Goal: Information Seeking & Learning: Learn about a topic

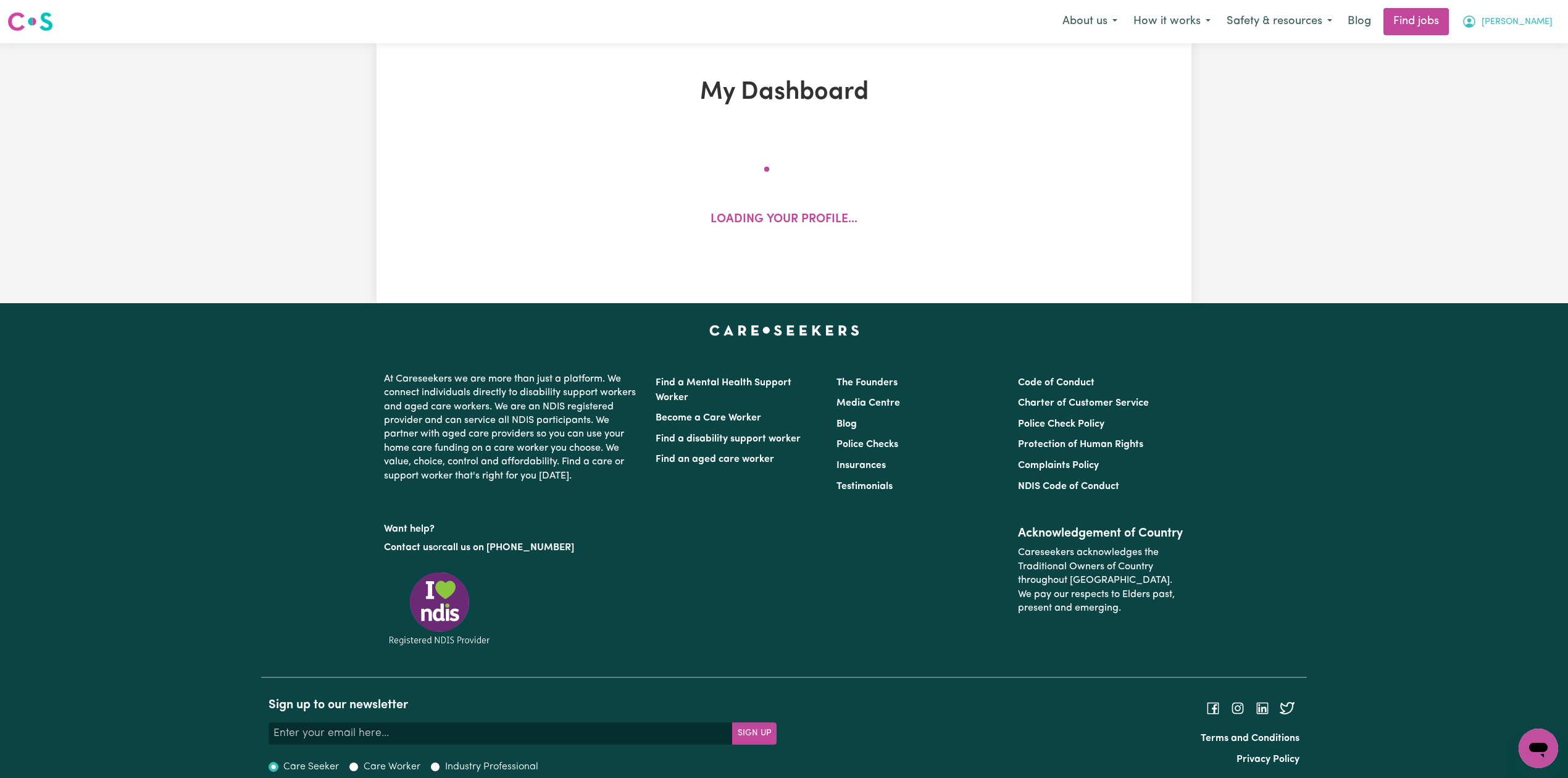
click at [1542, 23] on span "Darcy" at bounding box center [1517, 22] width 71 height 13
click at [1534, 41] on link "My Account" at bounding box center [1511, 48] width 97 height 23
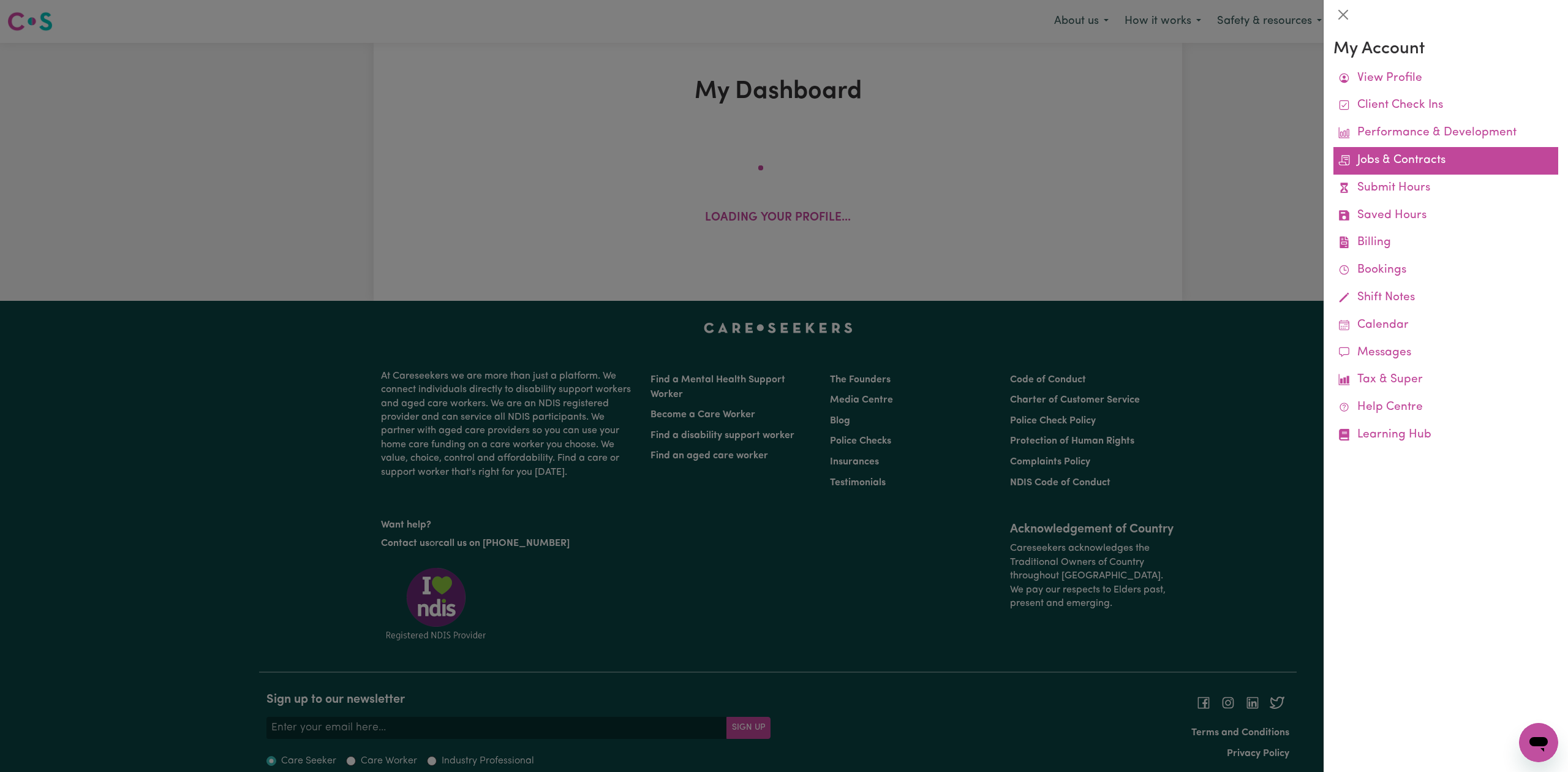
click at [1378, 161] on link "Jobs & Contracts" at bounding box center [1446, 161] width 225 height 28
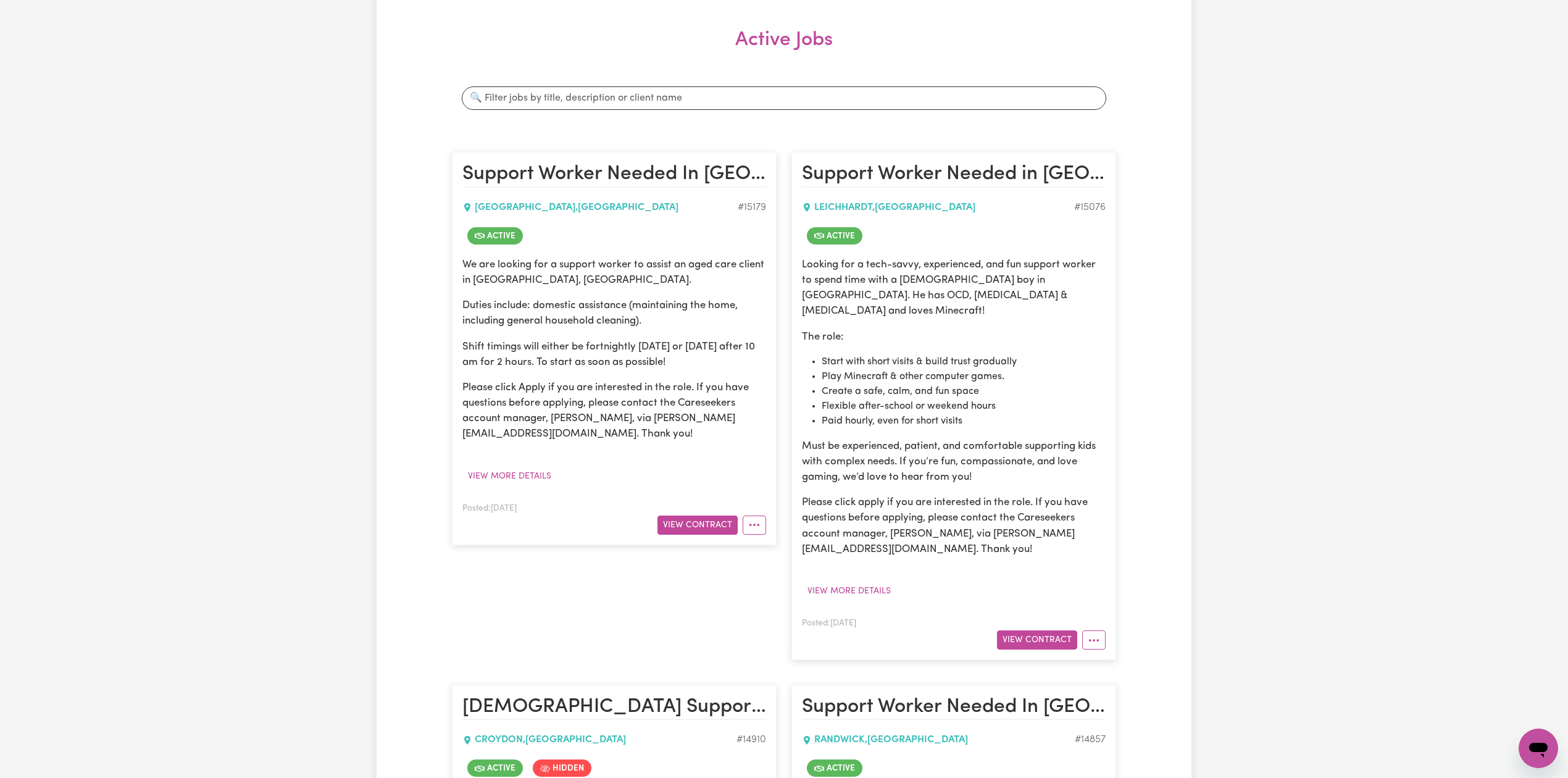
scroll to position [247, 0]
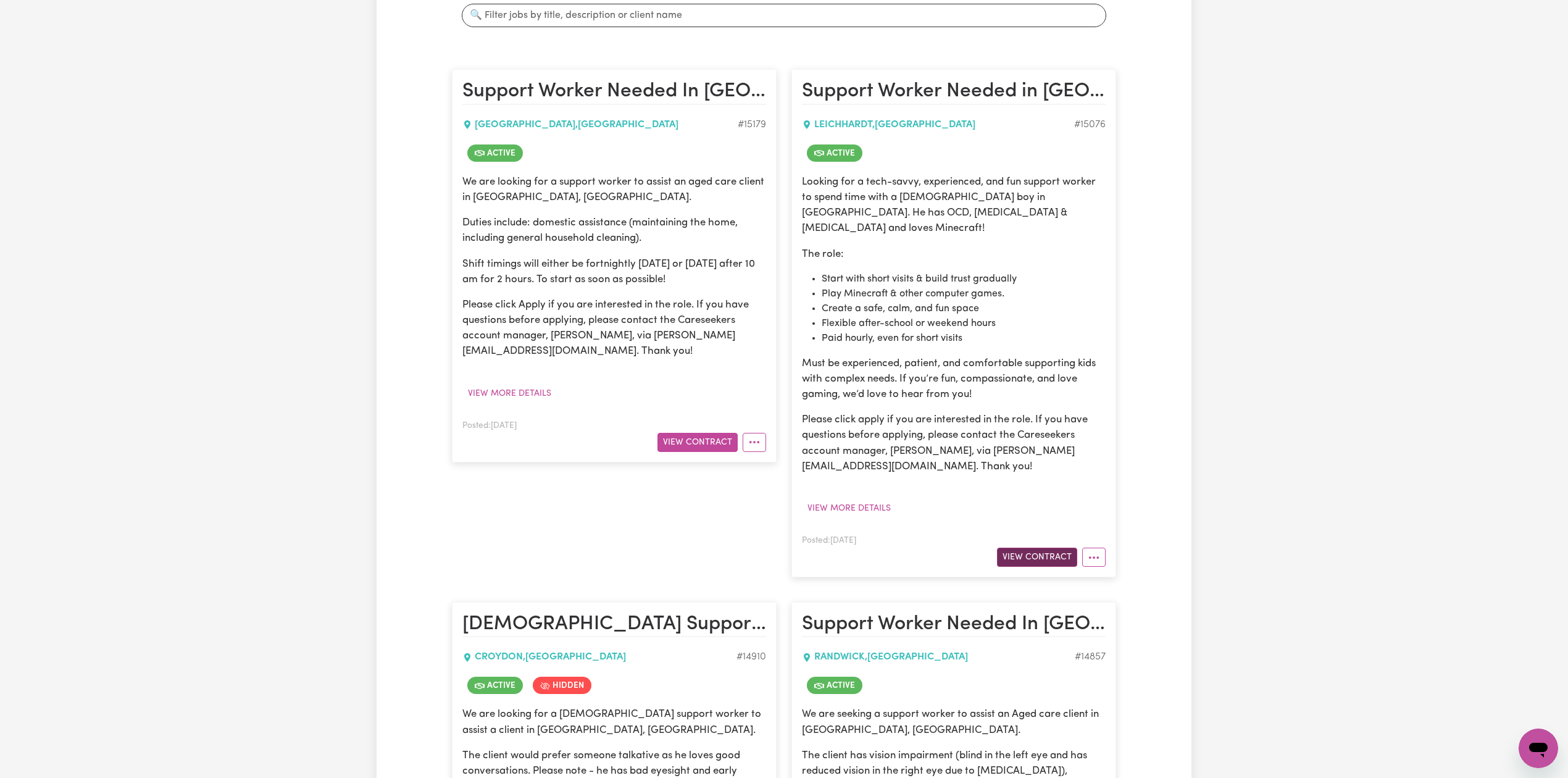
click at [1044, 548] on button "View Contract" at bounding box center [1037, 557] width 80 height 19
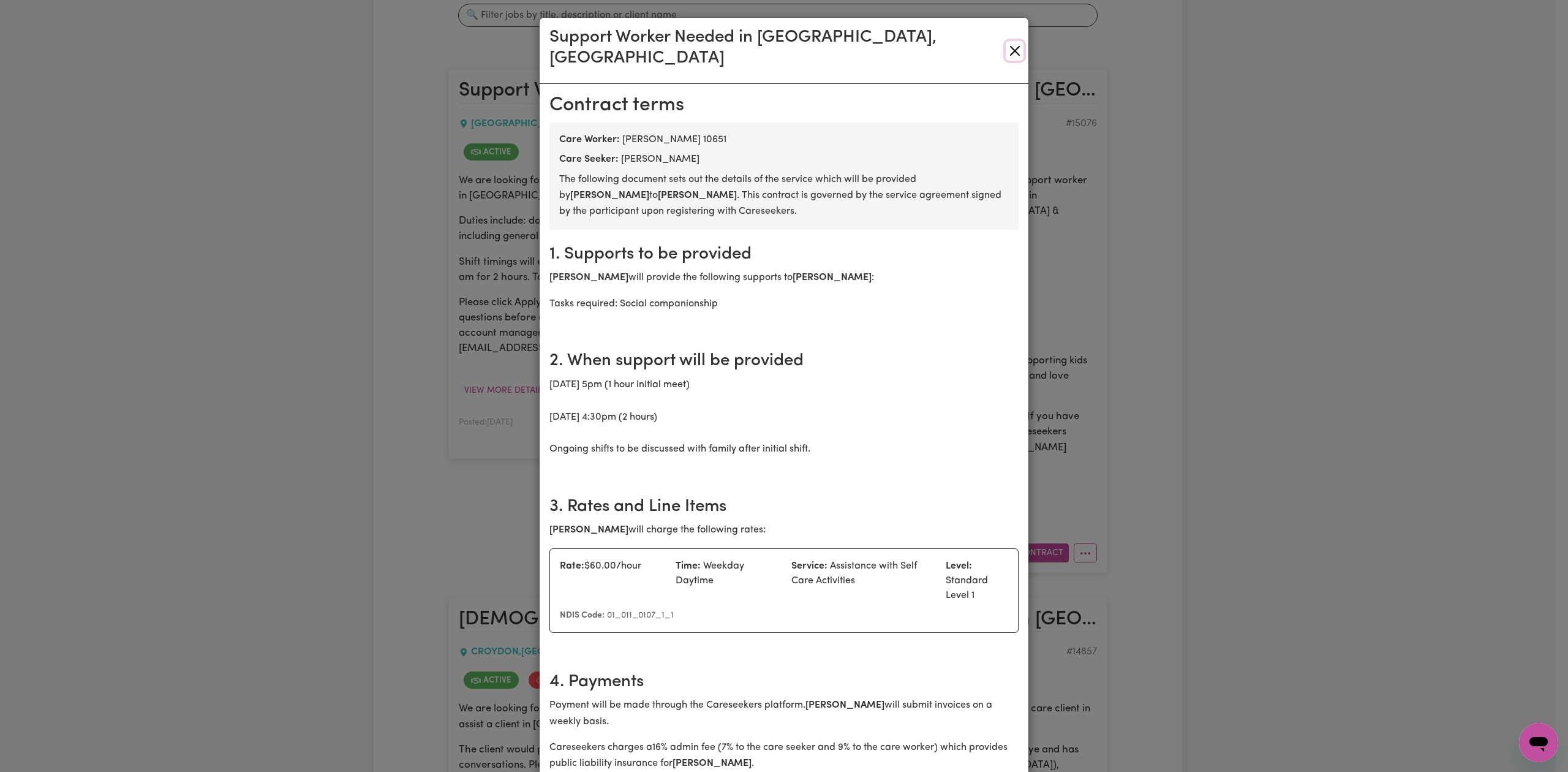
click at [1007, 41] on button "Close" at bounding box center [1014, 50] width 18 height 19
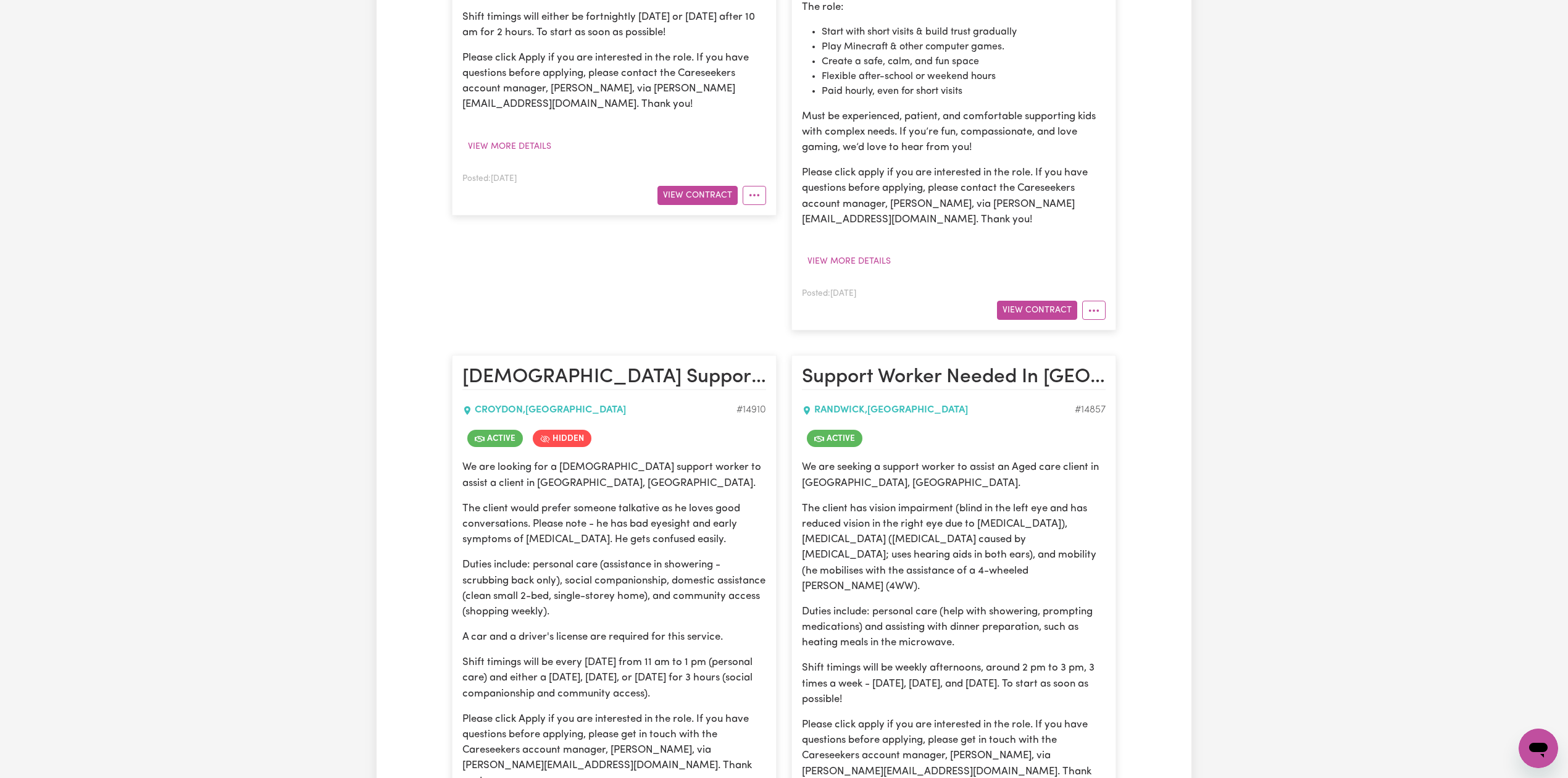
scroll to position [741, 0]
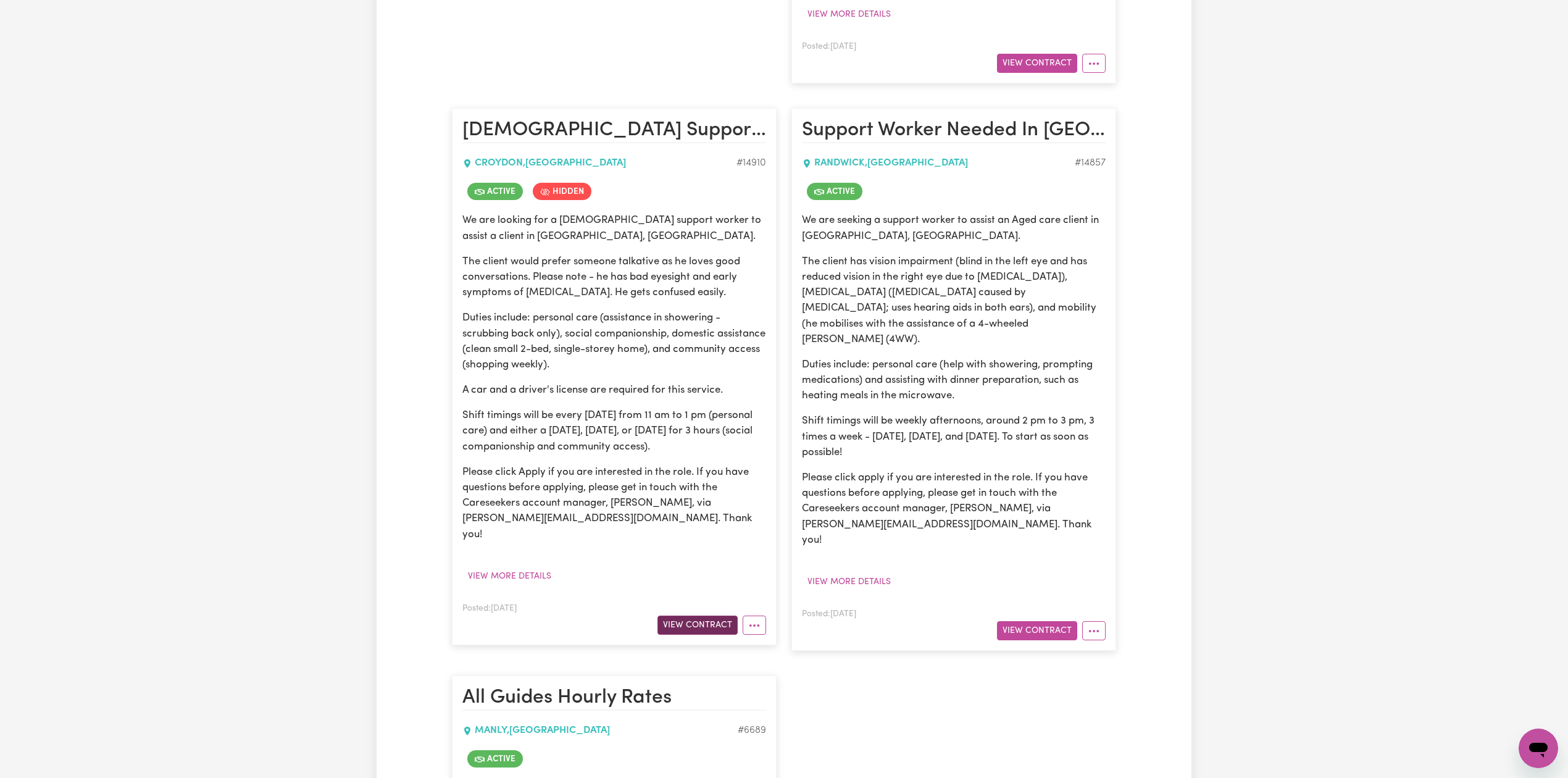
click at [680, 616] on button "View Contract" at bounding box center [697, 625] width 80 height 19
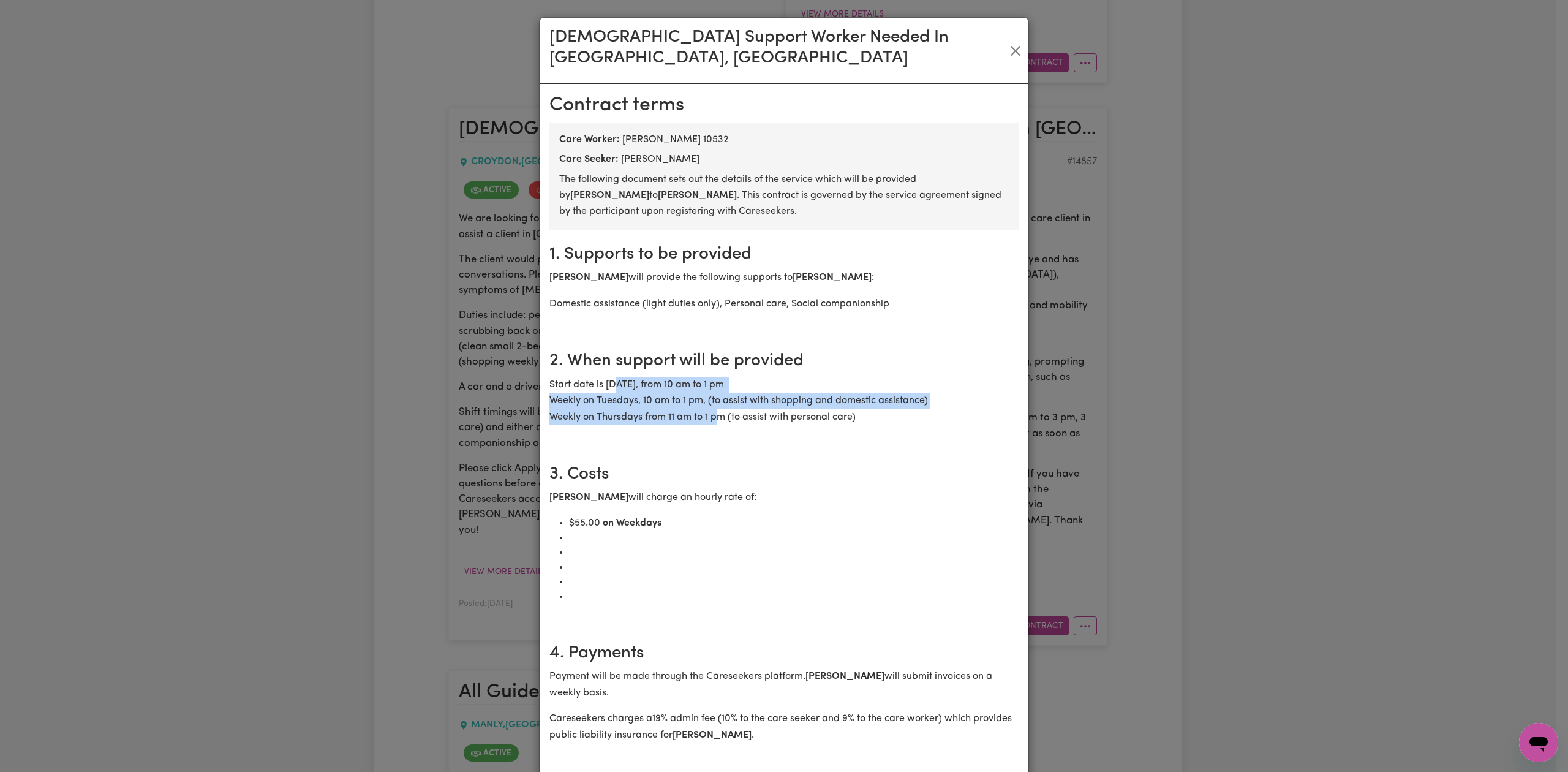
drag, startPoint x: 612, startPoint y: 365, endPoint x: 704, endPoint y: 439, distance: 118.1
click at [656, 403] on p "Start date is Tuesday, 19 August 2025, from 10 am to 1 pm Weekly on Tuesdays, 1…" at bounding box center [784, 401] width 469 height 49
click at [704, 449] on section "3. Costs Darcy Stowe will charge an hourly rate of: $ 55.00 on Weekdays" at bounding box center [784, 538] width 469 height 179
drag, startPoint x: 581, startPoint y: 381, endPoint x: 773, endPoint y: 432, distance: 198.7
click at [741, 384] on p "Start date is Tuesday, 19 August 2025, from 10 am to 1 pm Weekly on Tuesdays, 1…" at bounding box center [784, 401] width 469 height 49
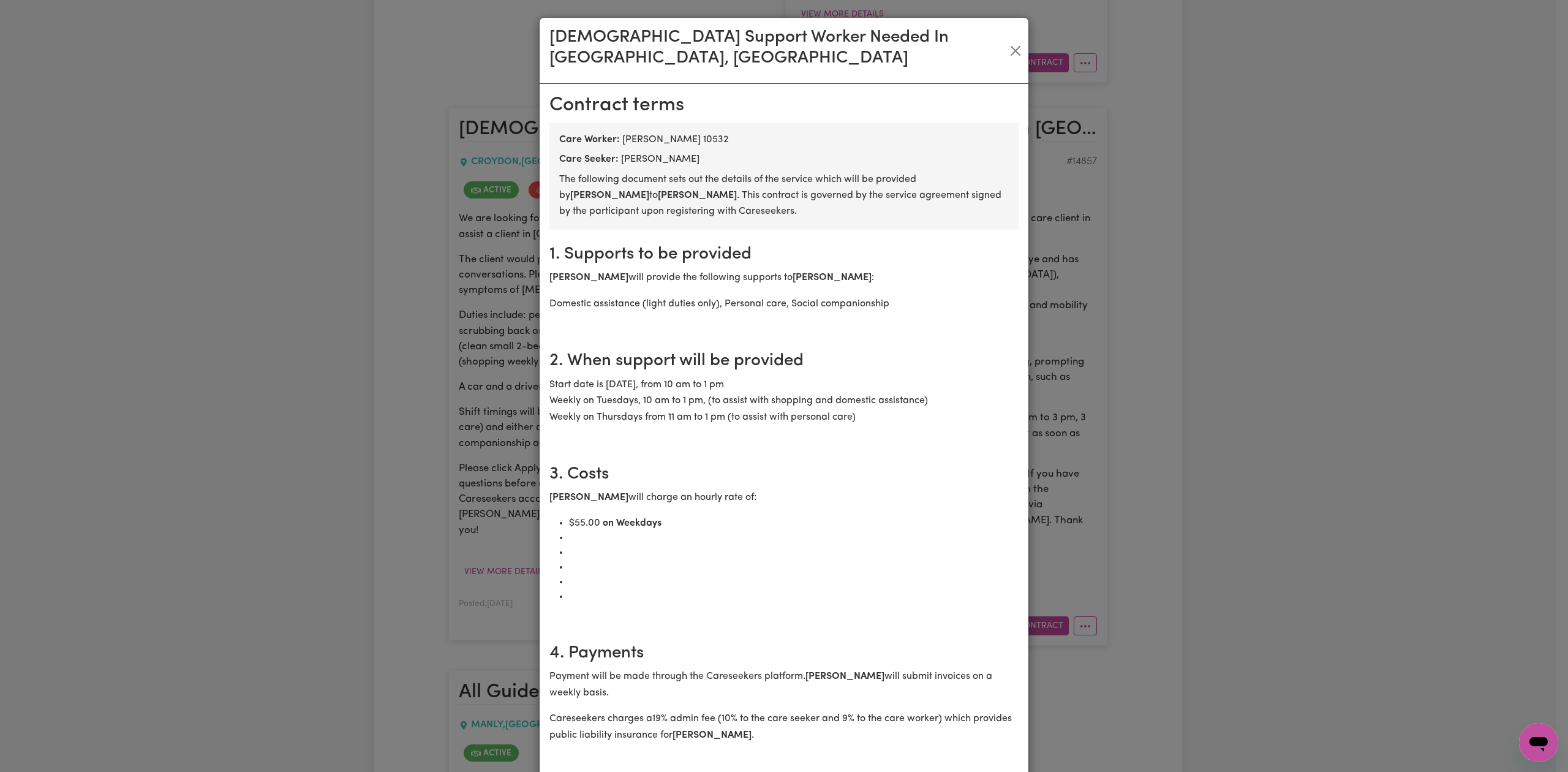
click at [773, 449] on section "3. Costs Darcy Stowe will charge an hourly rate of: $ 55.00 on Weekdays" at bounding box center [784, 538] width 469 height 179
click at [1007, 45] on button "Close" at bounding box center [1015, 50] width 16 height 19
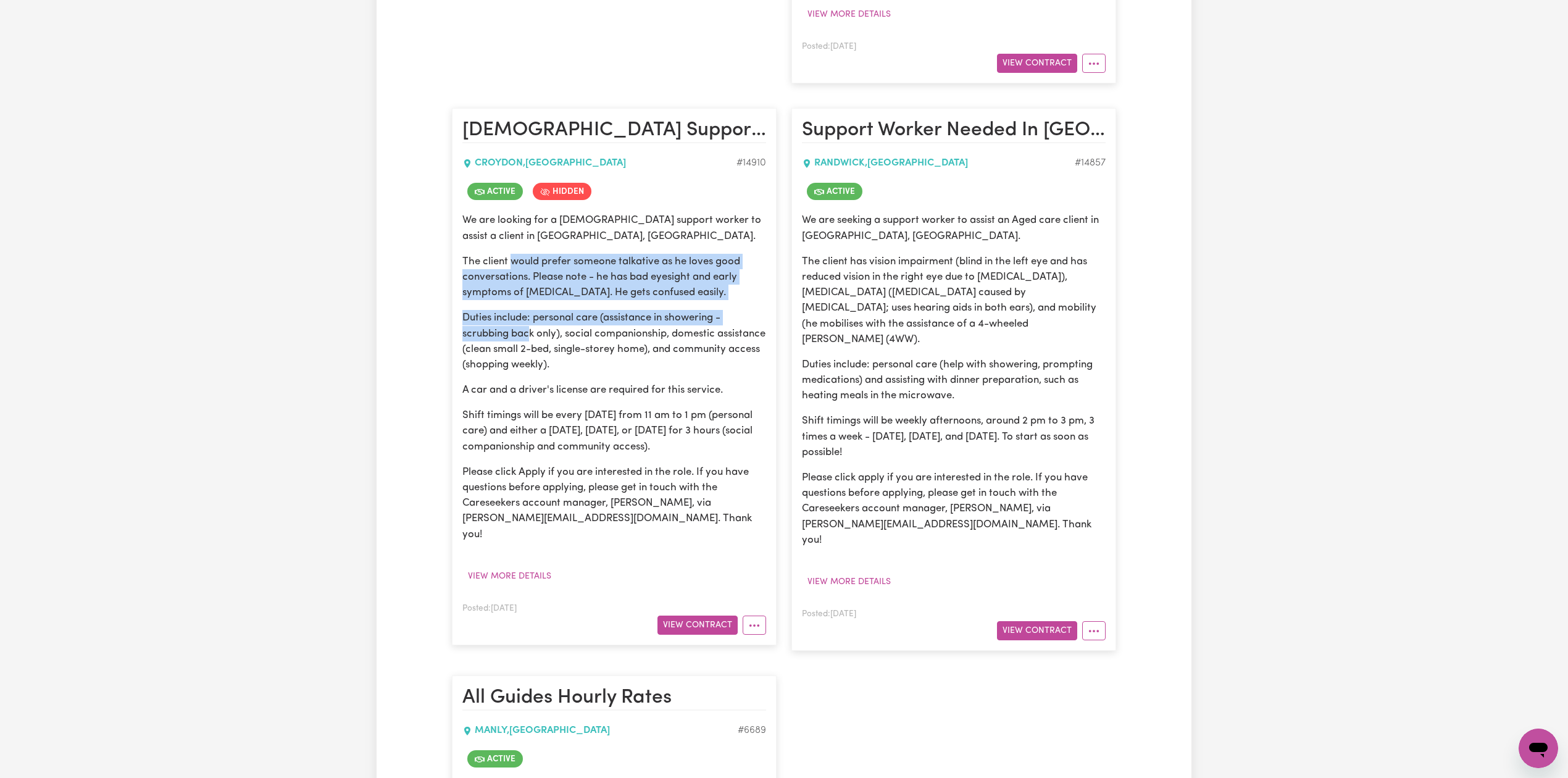
drag, startPoint x: 512, startPoint y: 247, endPoint x: 548, endPoint y: 371, distance: 129.1
click at [545, 364] on div "We are looking for a male support worker to assist a client in Croydon, NSW. Th…" at bounding box center [614, 377] width 304 height 329
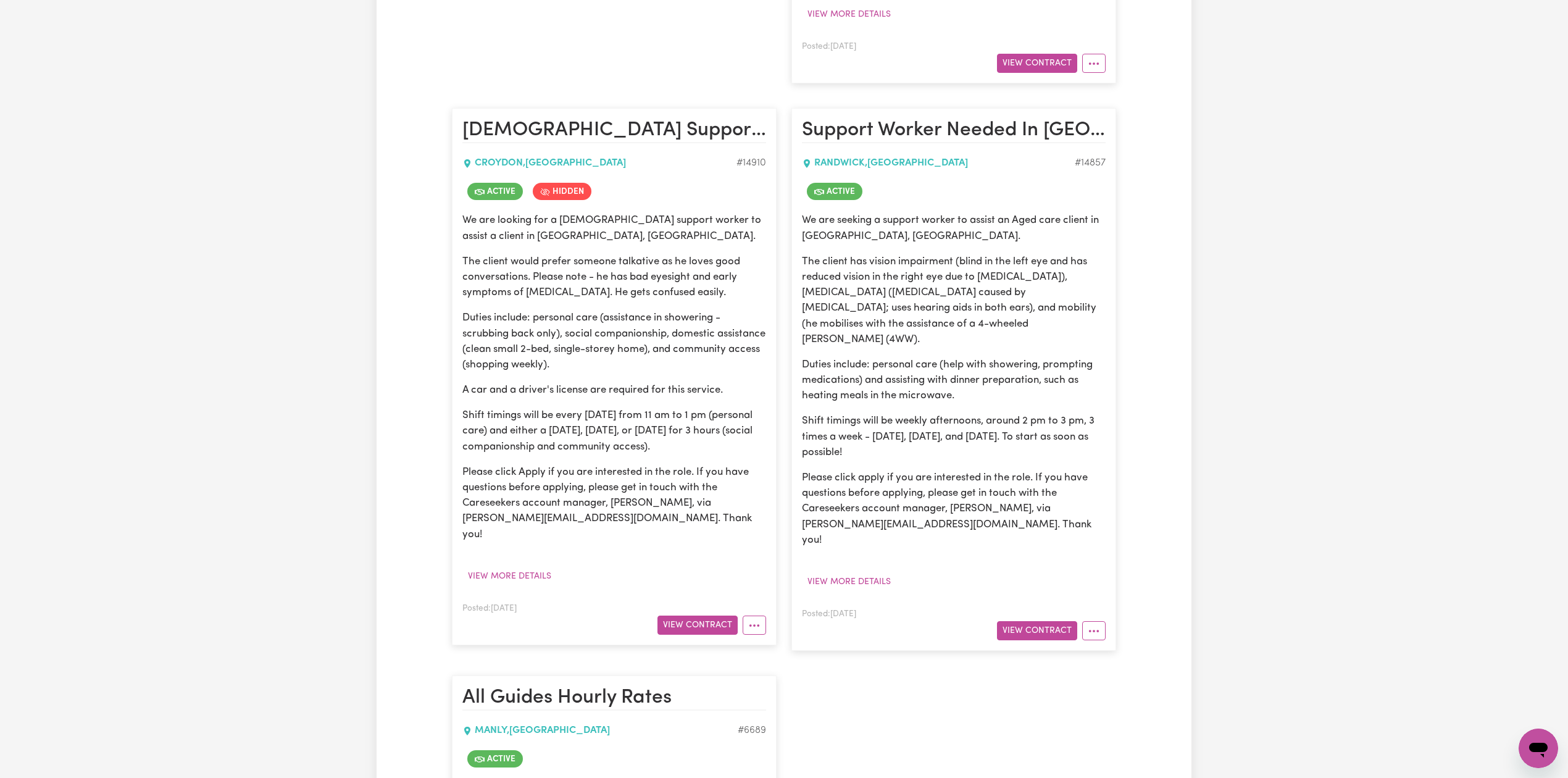
click at [602, 465] on p "Please click Apply if you are interested in the role. If you have questions bef…" at bounding box center [614, 504] width 304 height 78
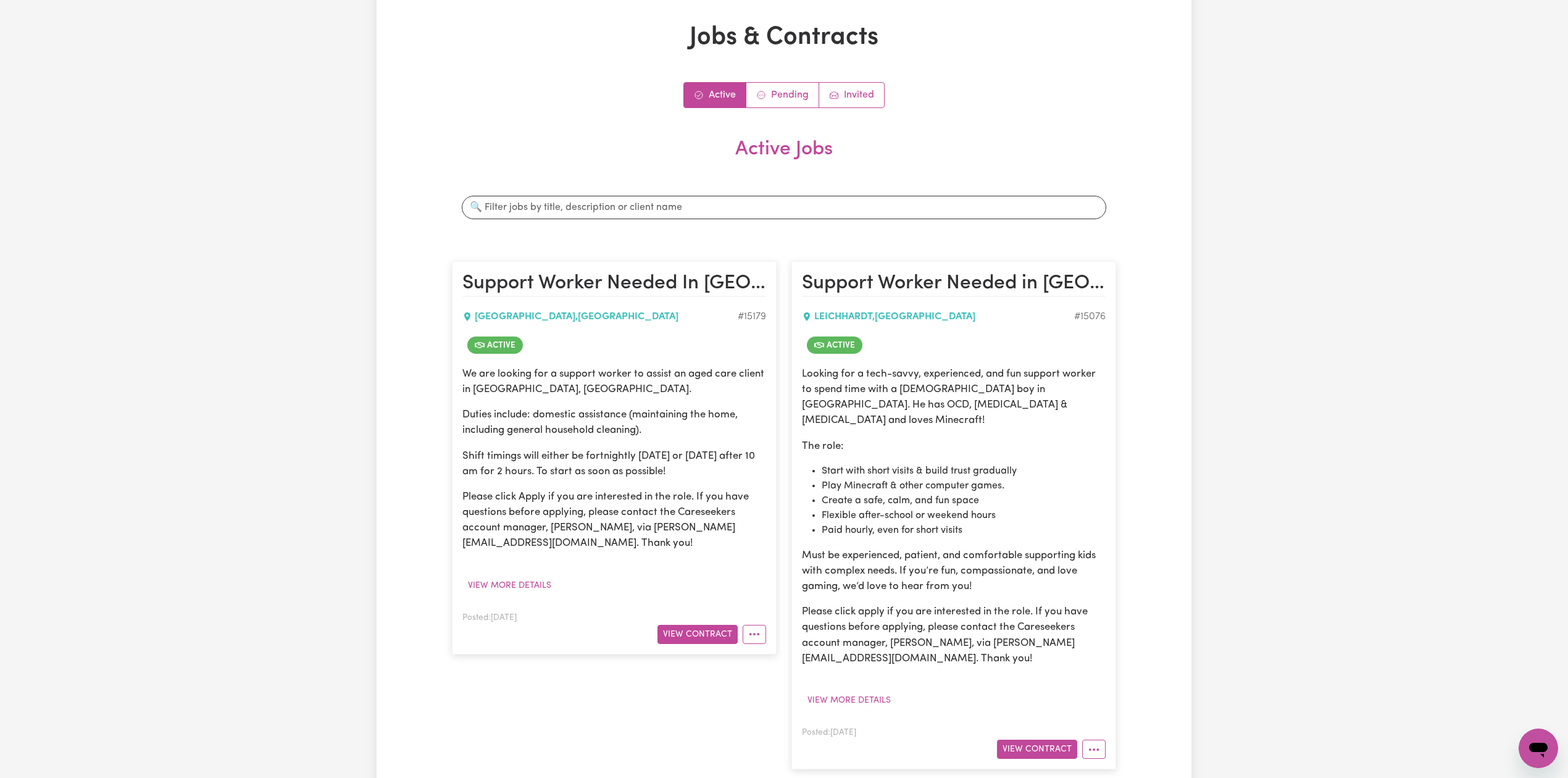
scroll to position [0, 0]
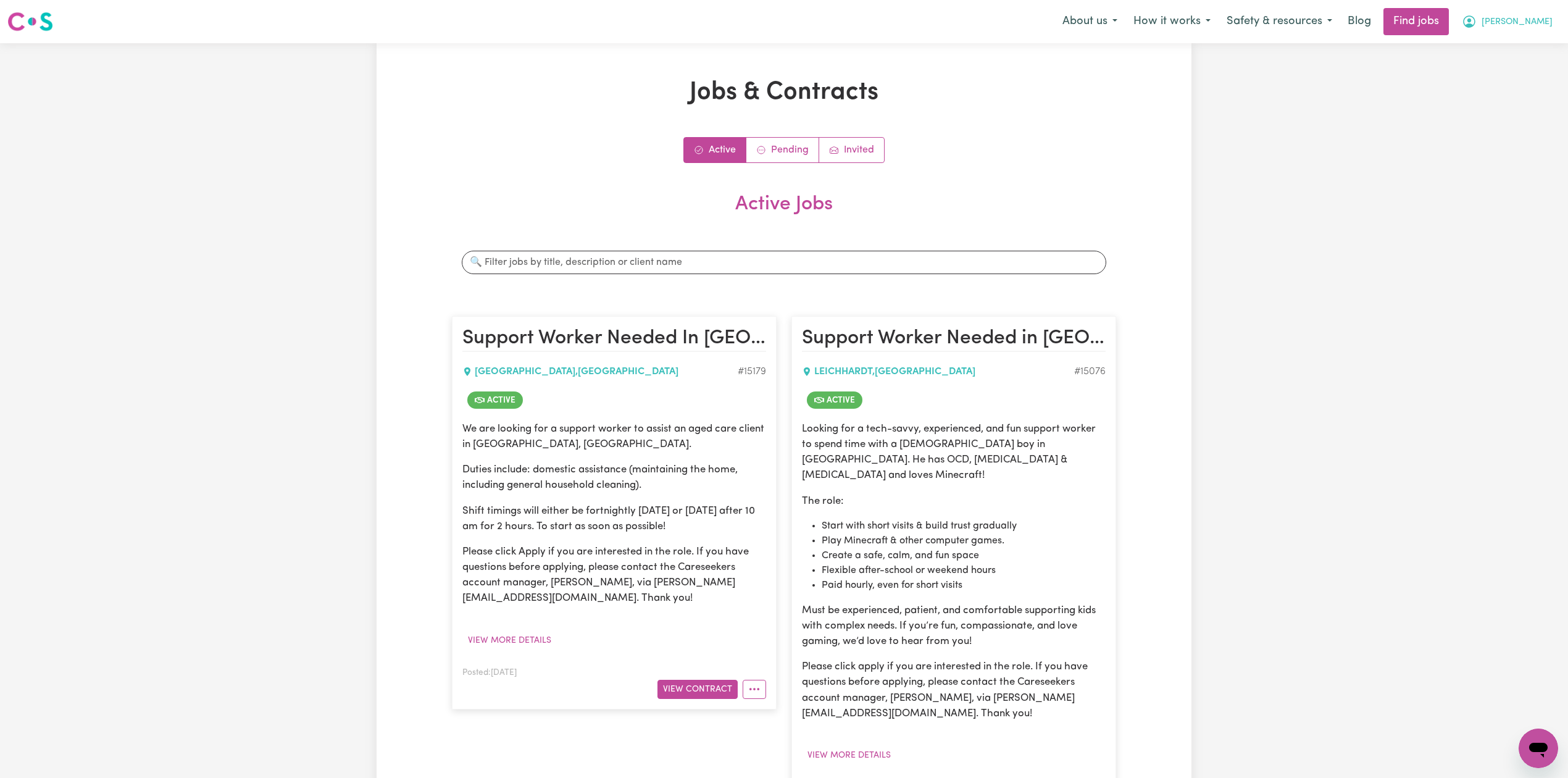
click at [1547, 23] on span "Darcy" at bounding box center [1517, 22] width 71 height 13
click at [1514, 48] on link "My Account" at bounding box center [1511, 48] width 97 height 23
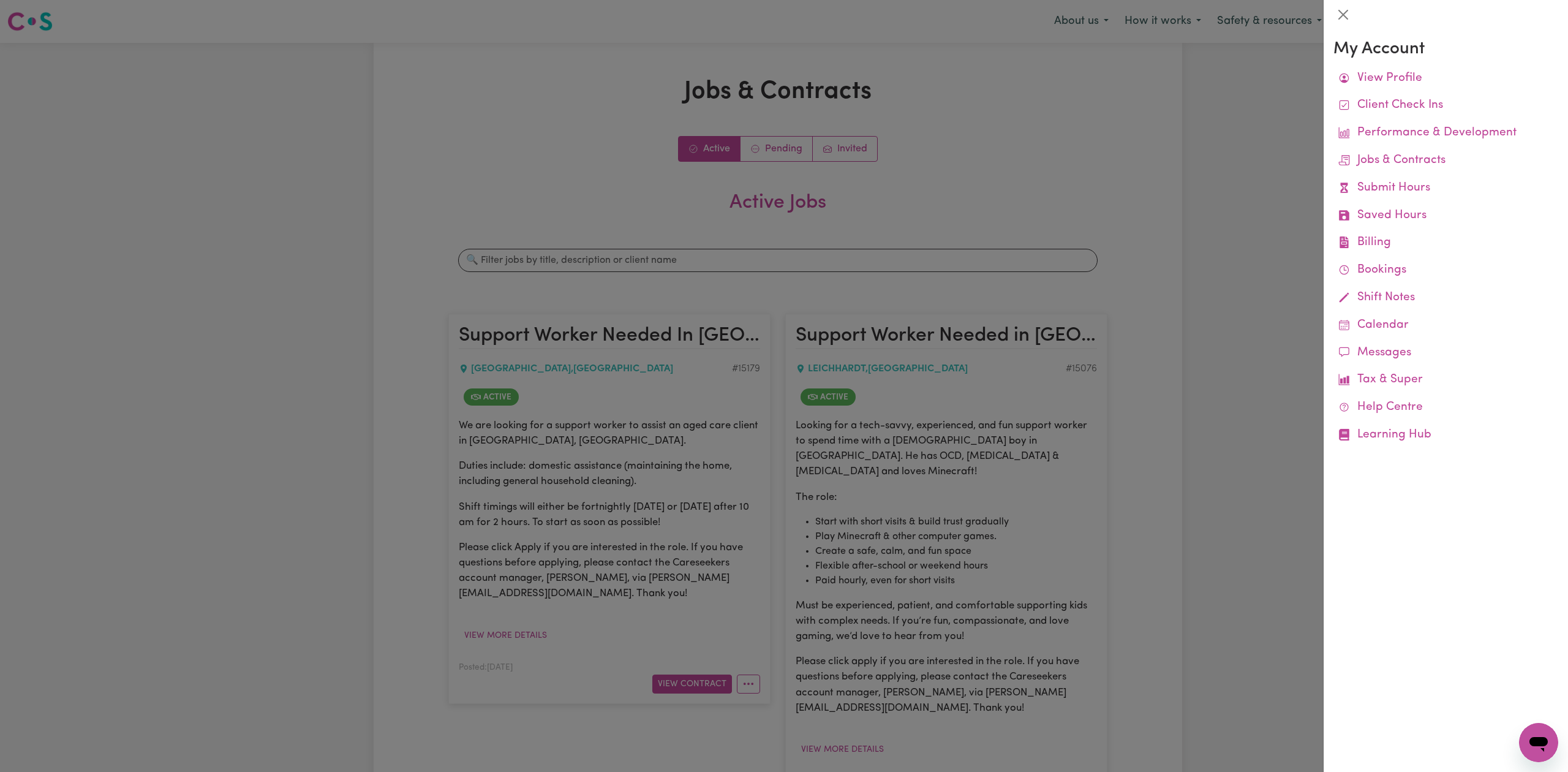
click at [979, 523] on div at bounding box center [784, 386] width 1568 height 772
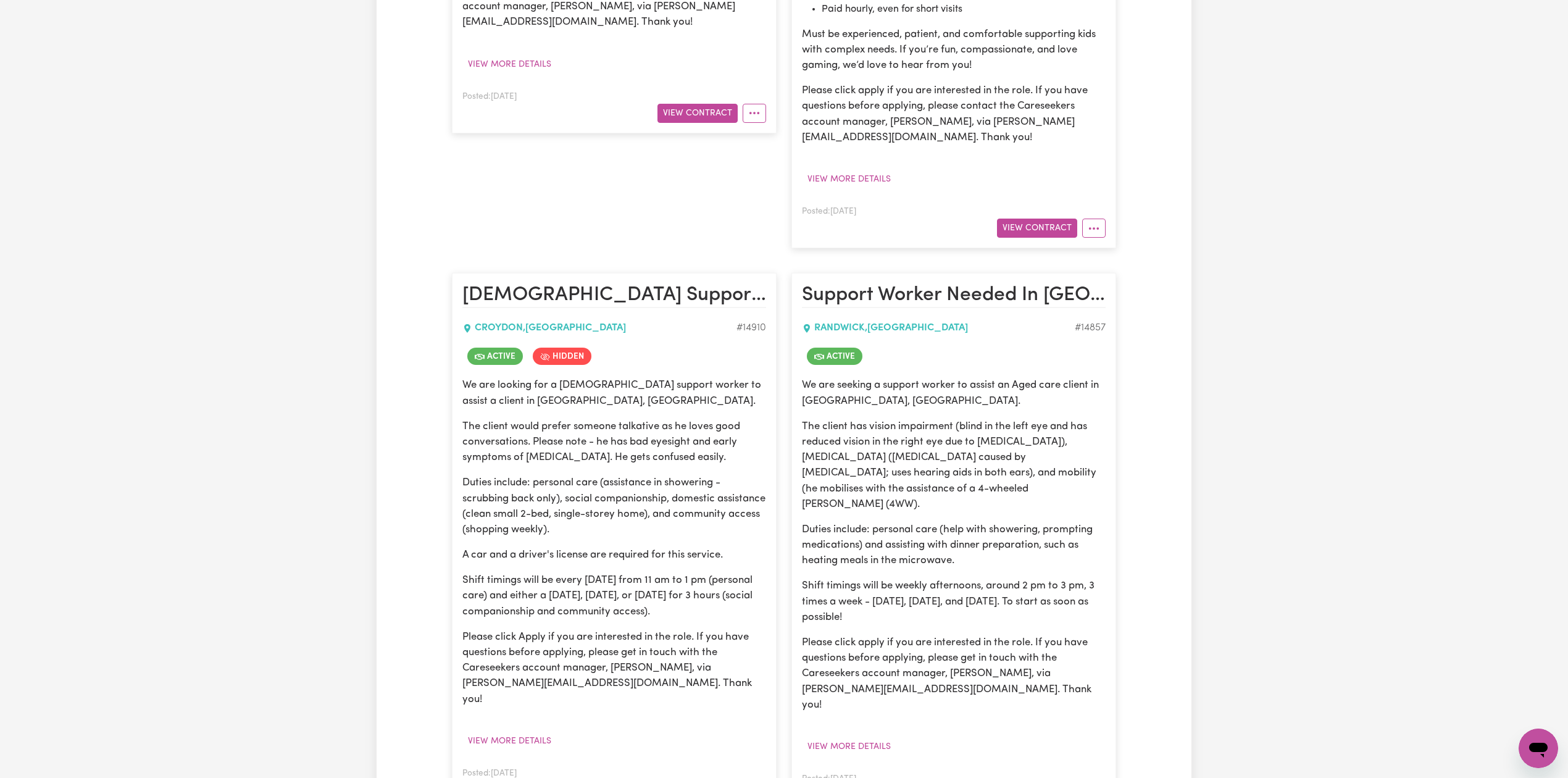
scroll to position [741, 0]
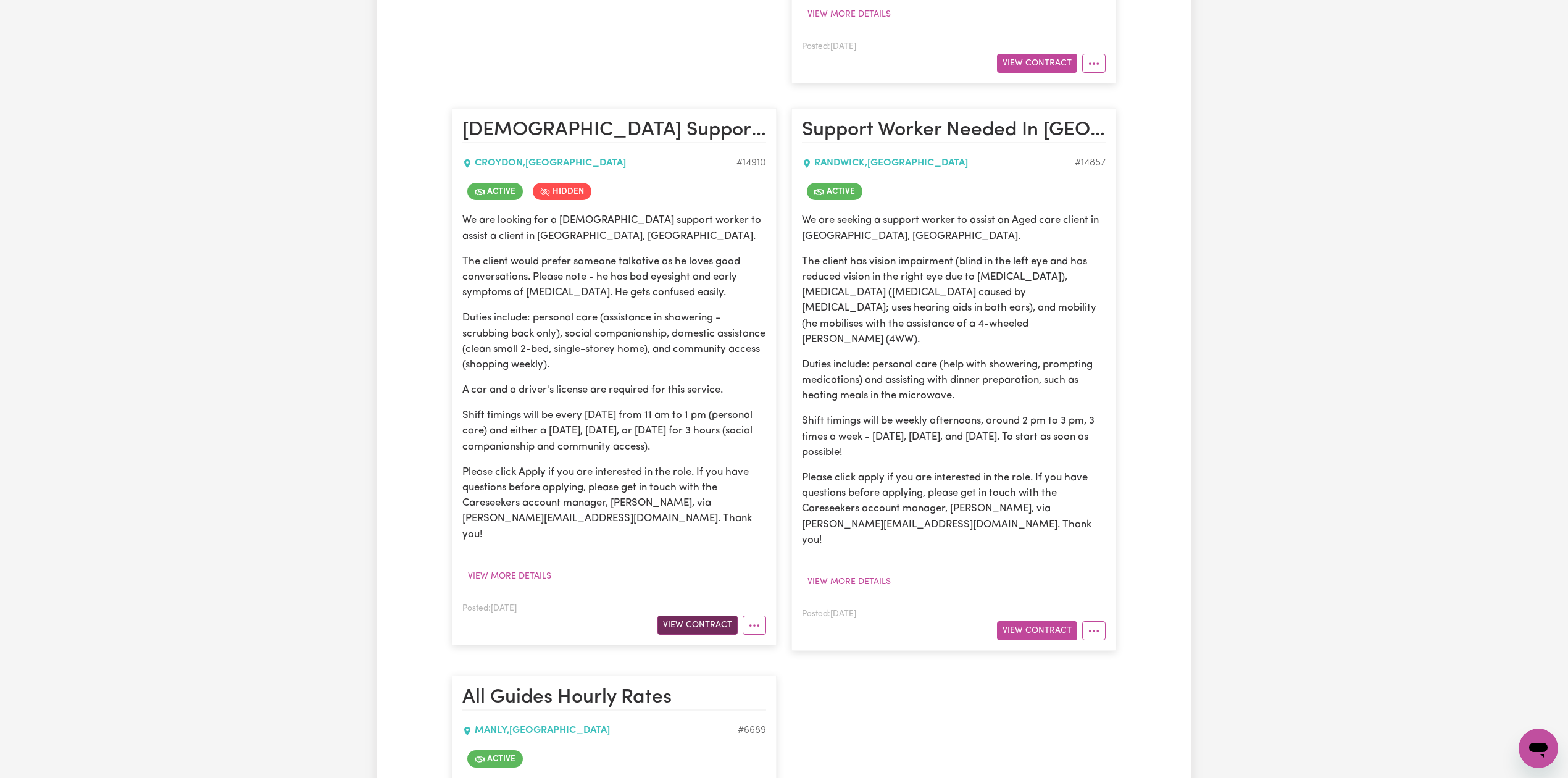
click at [721, 616] on button "View Contract" at bounding box center [697, 625] width 80 height 19
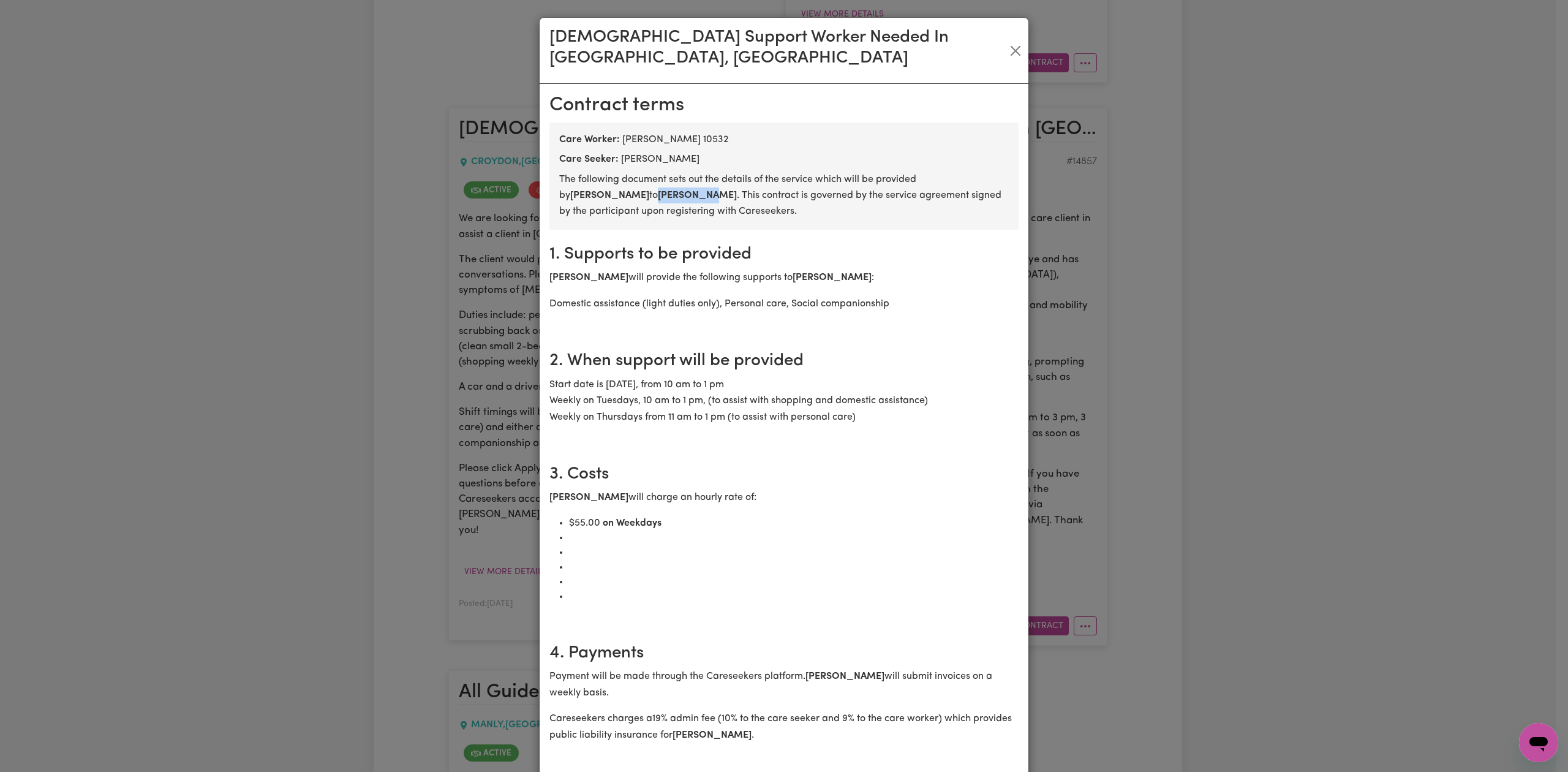
drag, startPoint x: 554, startPoint y: 176, endPoint x: 598, endPoint y: 176, distance: 44.0
click at [658, 190] on b "Jos Deters" at bounding box center [697, 195] width 79 height 10
copy b "Jos Deters"
drag, startPoint x: 1006, startPoint y: 38, endPoint x: 1440, endPoint y: 80, distance: 436.0
click at [1008, 41] on button "Close" at bounding box center [1015, 50] width 16 height 19
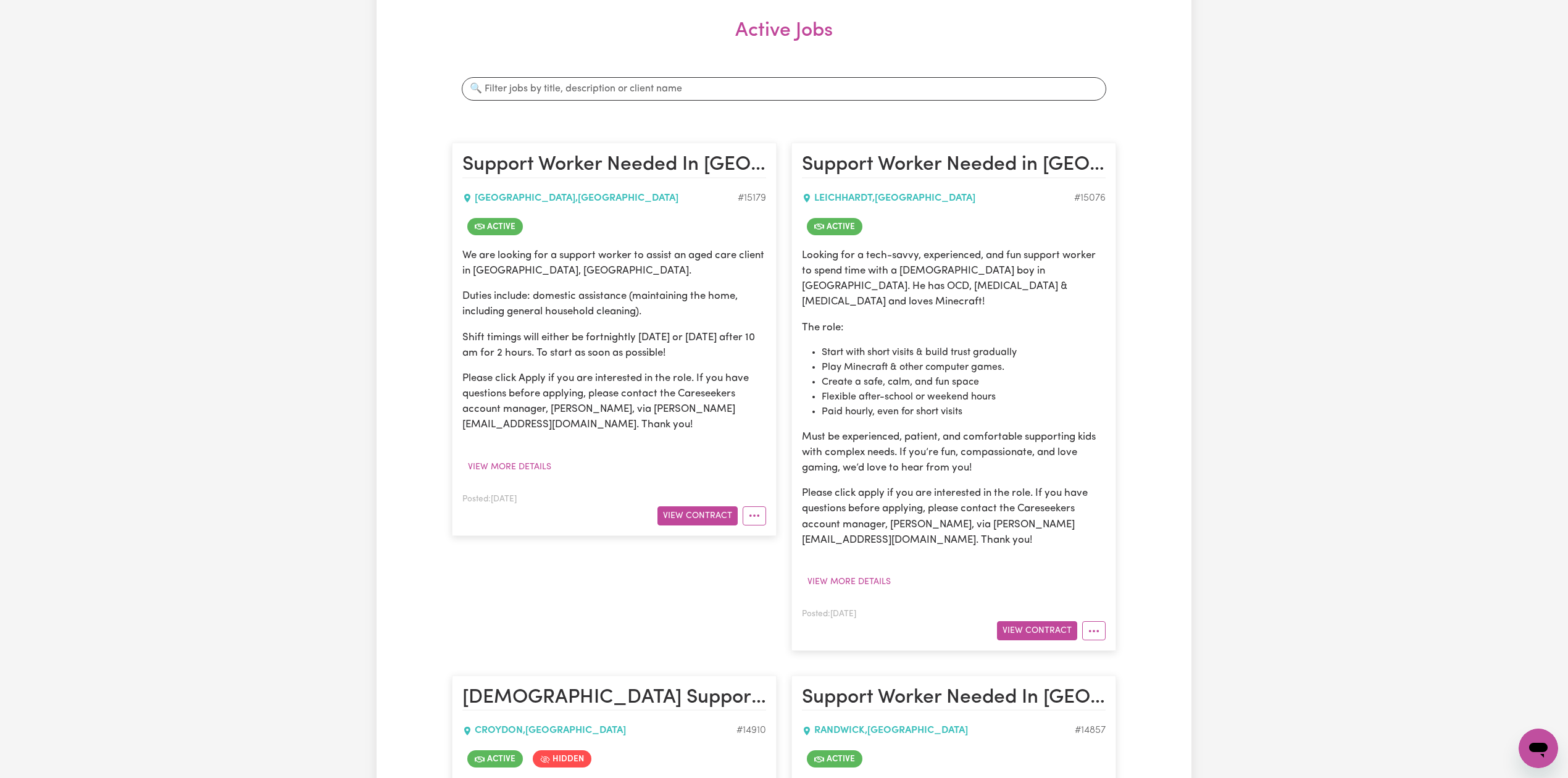
scroll to position [0, 0]
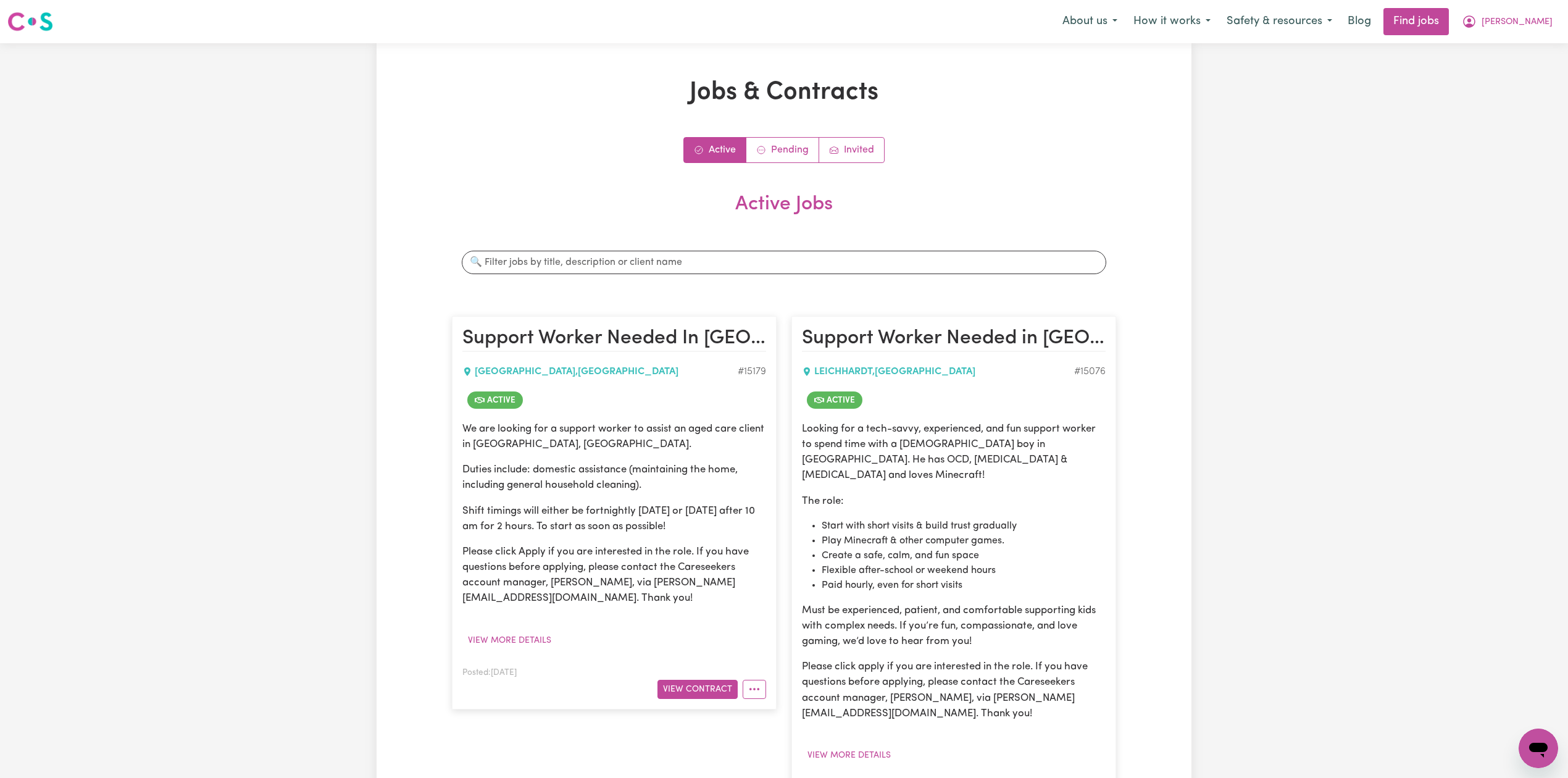
drag, startPoint x: 1525, startPoint y: 15, endPoint x: 1519, endPoint y: 47, distance: 32.6
click at [1525, 16] on button "Darcy" at bounding box center [1507, 21] width 107 height 26
click at [1509, 90] on link "Logout" at bounding box center [1511, 94] width 97 height 23
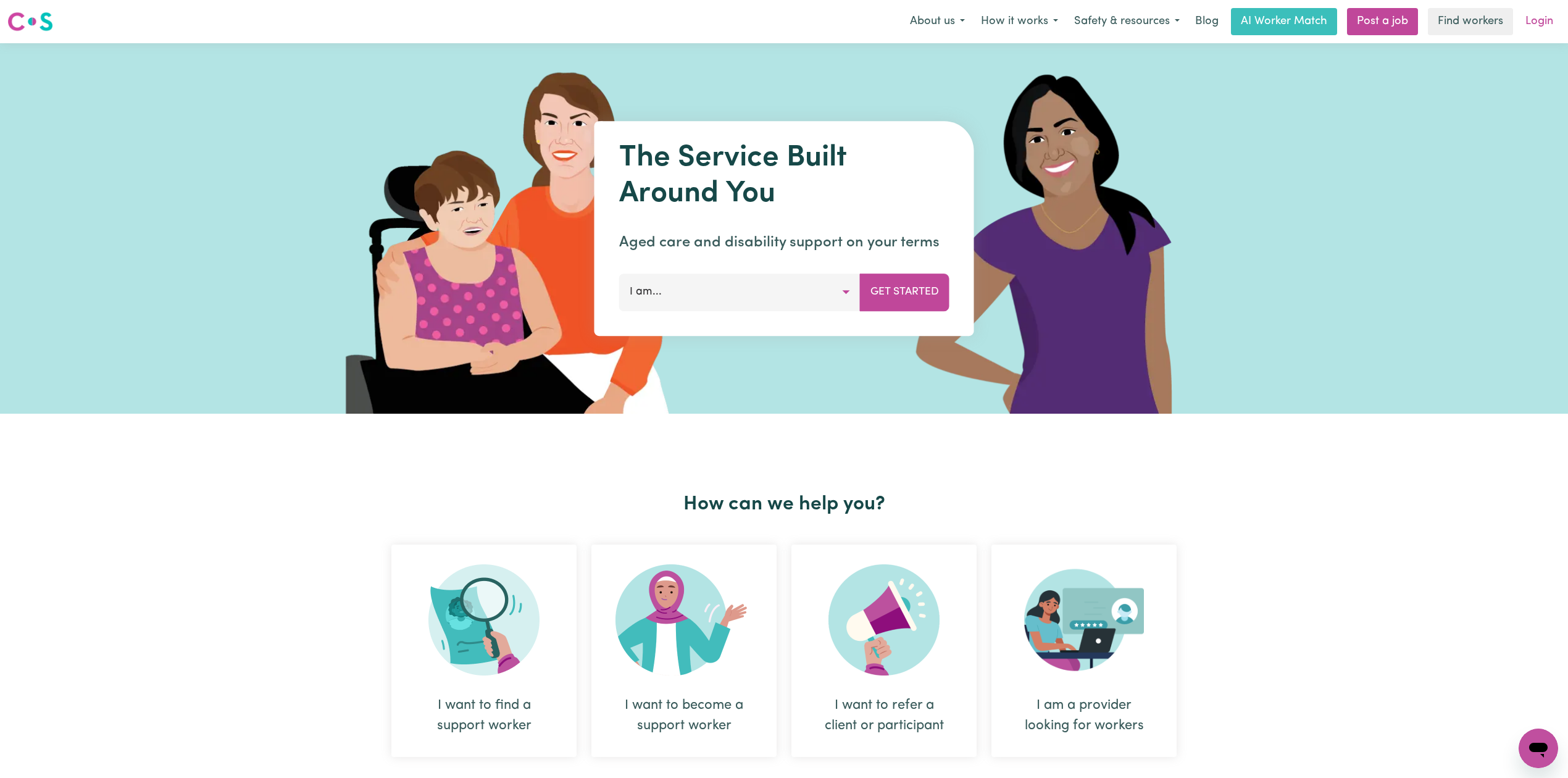
click at [1537, 18] on link "Login" at bounding box center [1539, 21] width 43 height 27
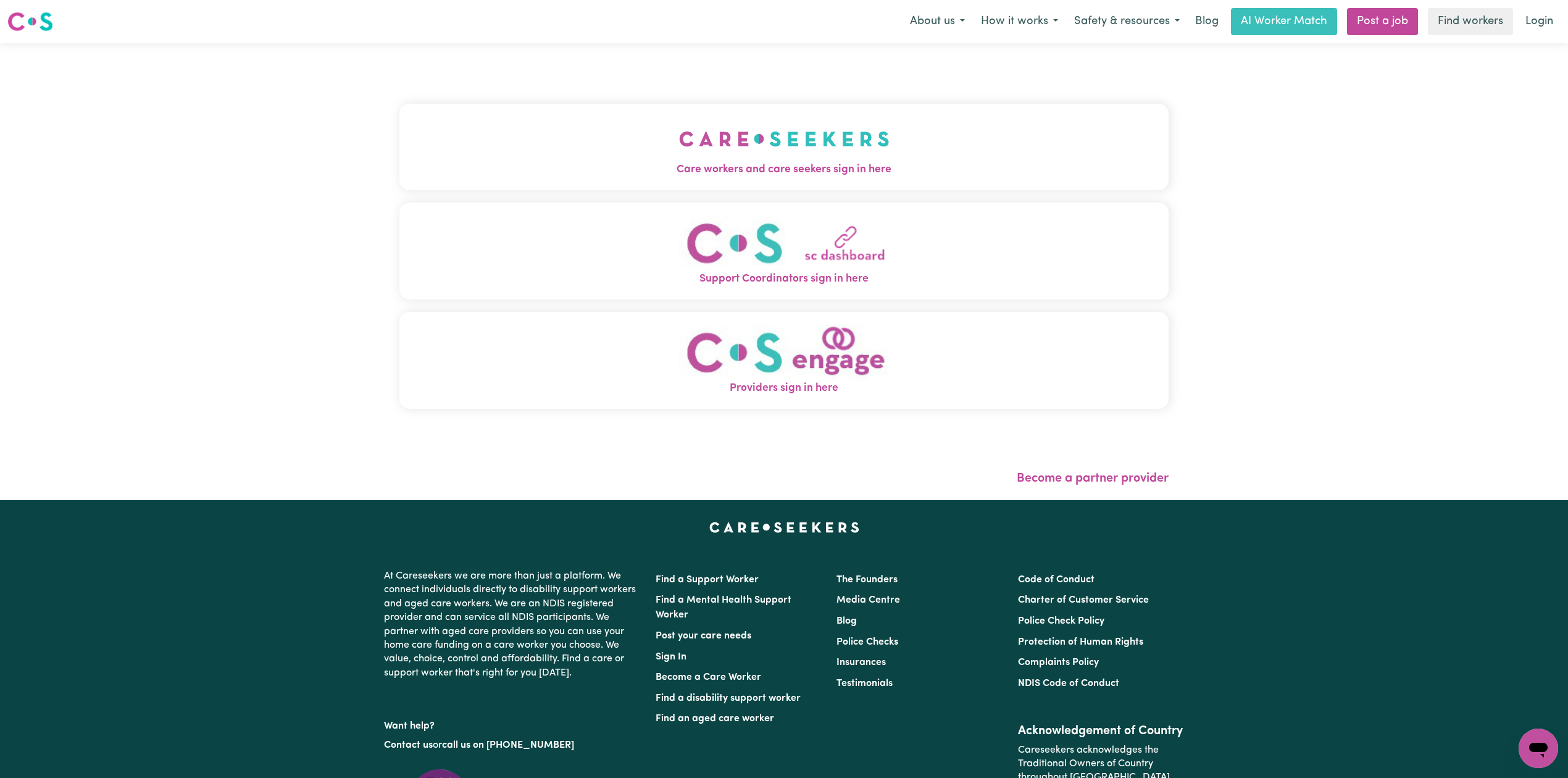
click at [820, 115] on div "Care workers and care seekers sign in here Support Coordinators sign in here Pr…" at bounding box center [784, 262] width 769 height 389
click at [764, 148] on img "Care workers and care seekers sign in here" at bounding box center [784, 139] width 210 height 46
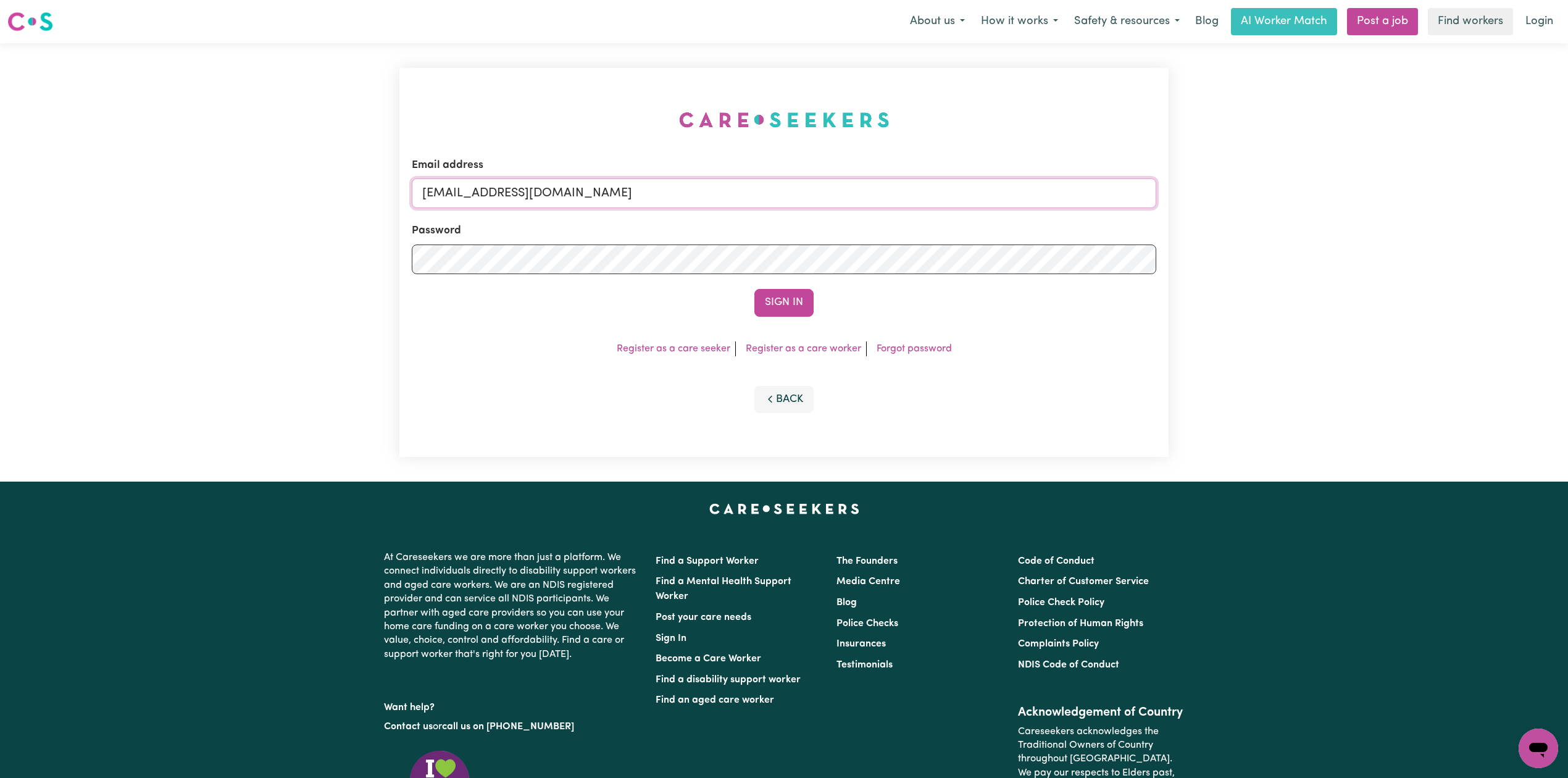
drag, startPoint x: 569, startPoint y: 195, endPoint x: 516, endPoint y: 232, distance: 64.6
click at [566, 196] on input "onboardingcs@careseekers.com.au" at bounding box center [783, 193] width 744 height 30
drag, startPoint x: 487, startPoint y: 189, endPoint x: 748, endPoint y: 196, distance: 261.1
click at [748, 196] on input "Superuser~jakedworkin@hotmail.com" at bounding box center [783, 193] width 744 height 30
type input "Superuser~nekomum@gmail.com"
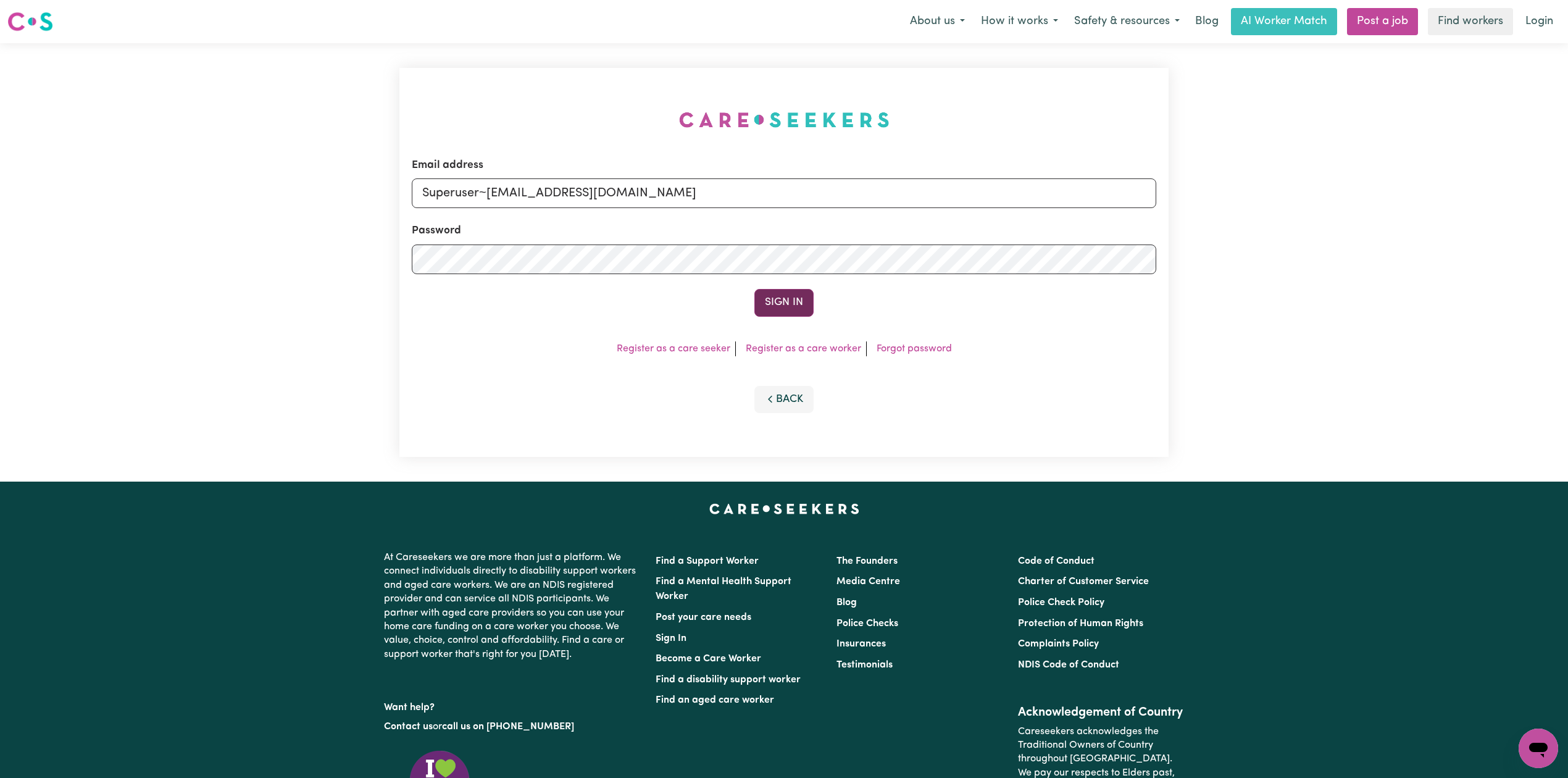
click at [768, 299] on button "Sign In" at bounding box center [784, 302] width 59 height 27
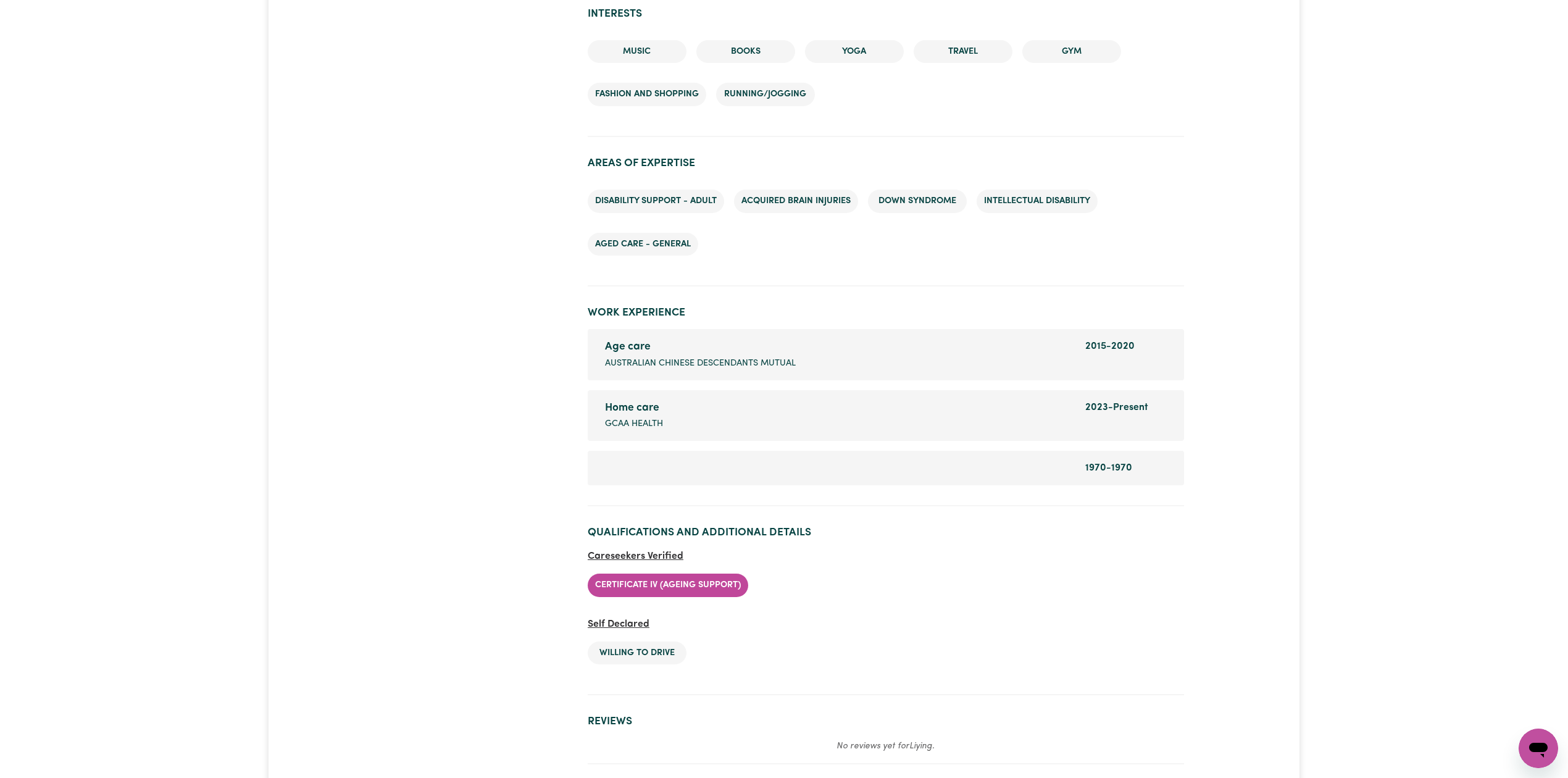
scroll to position [1419, 0]
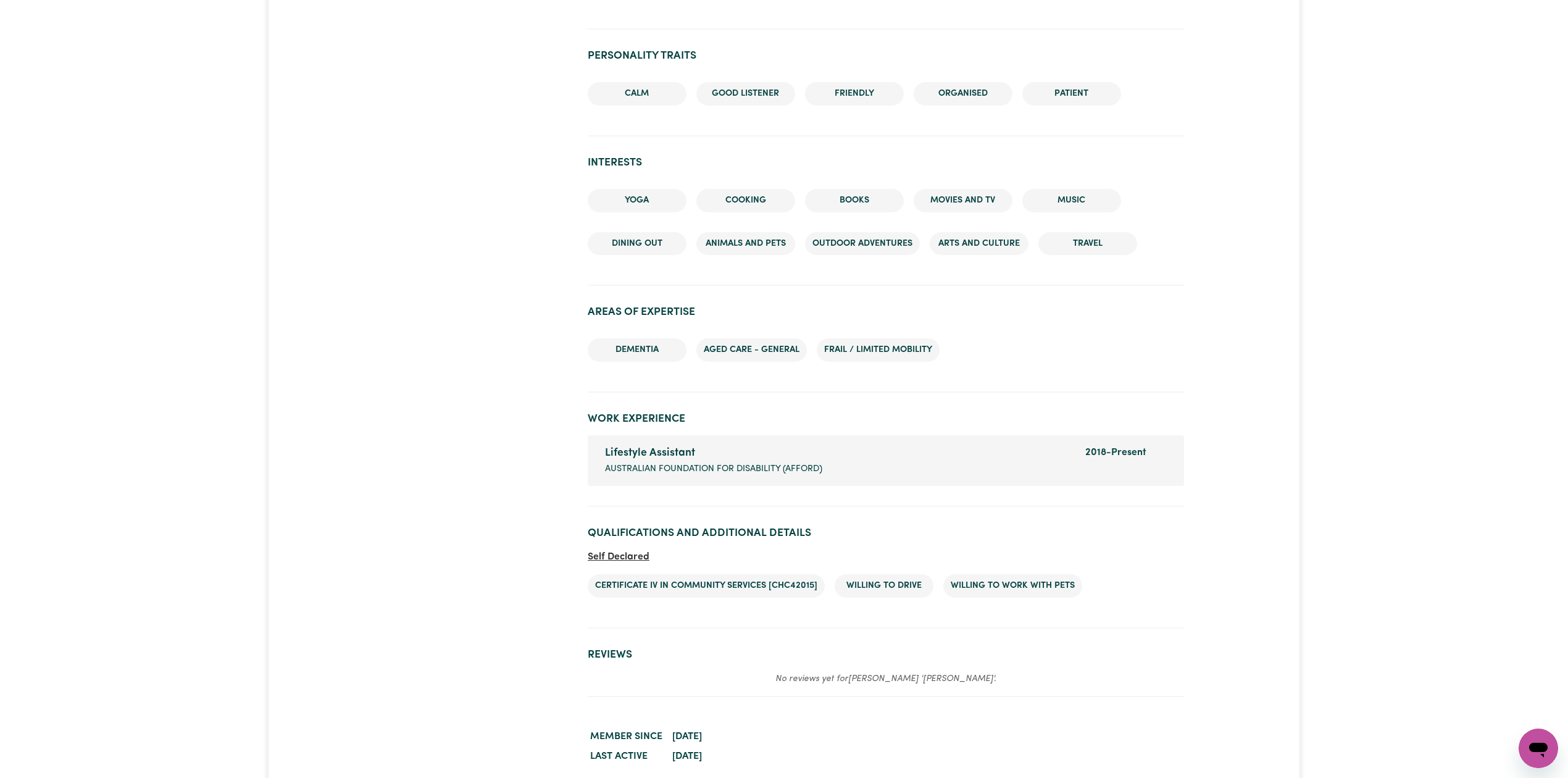
scroll to position [1345, 0]
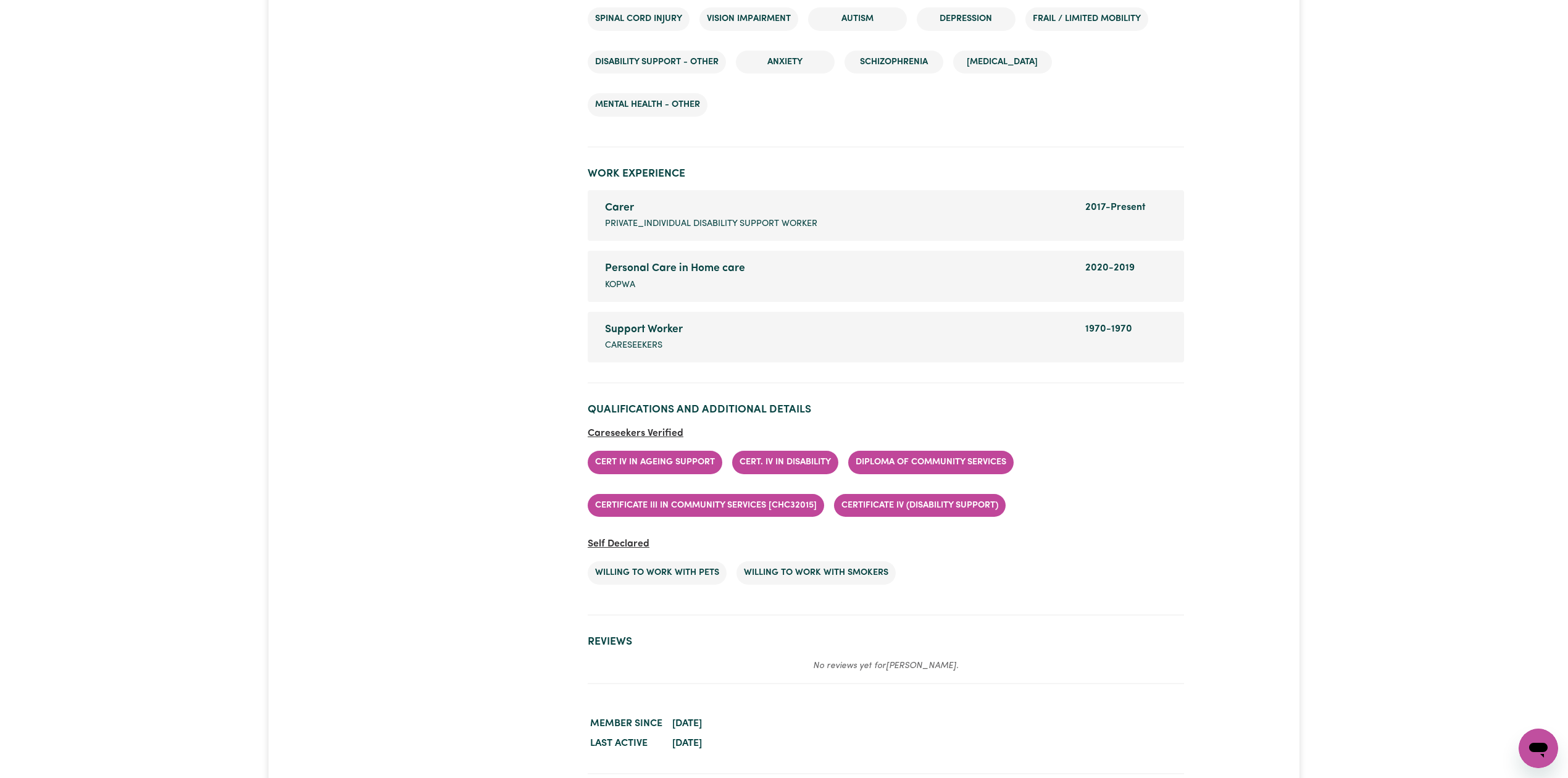
scroll to position [1795, 0]
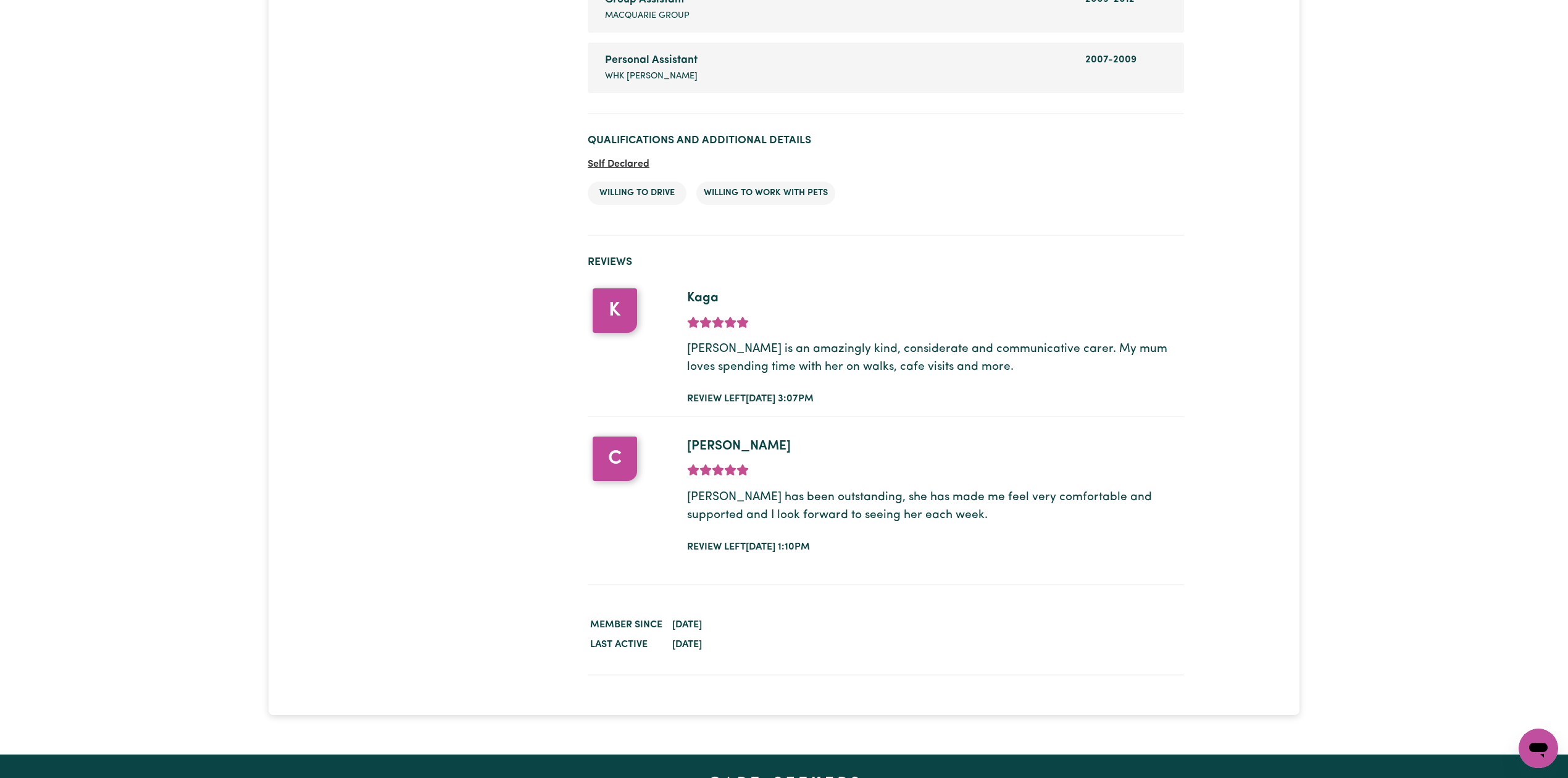
scroll to position [1791, 0]
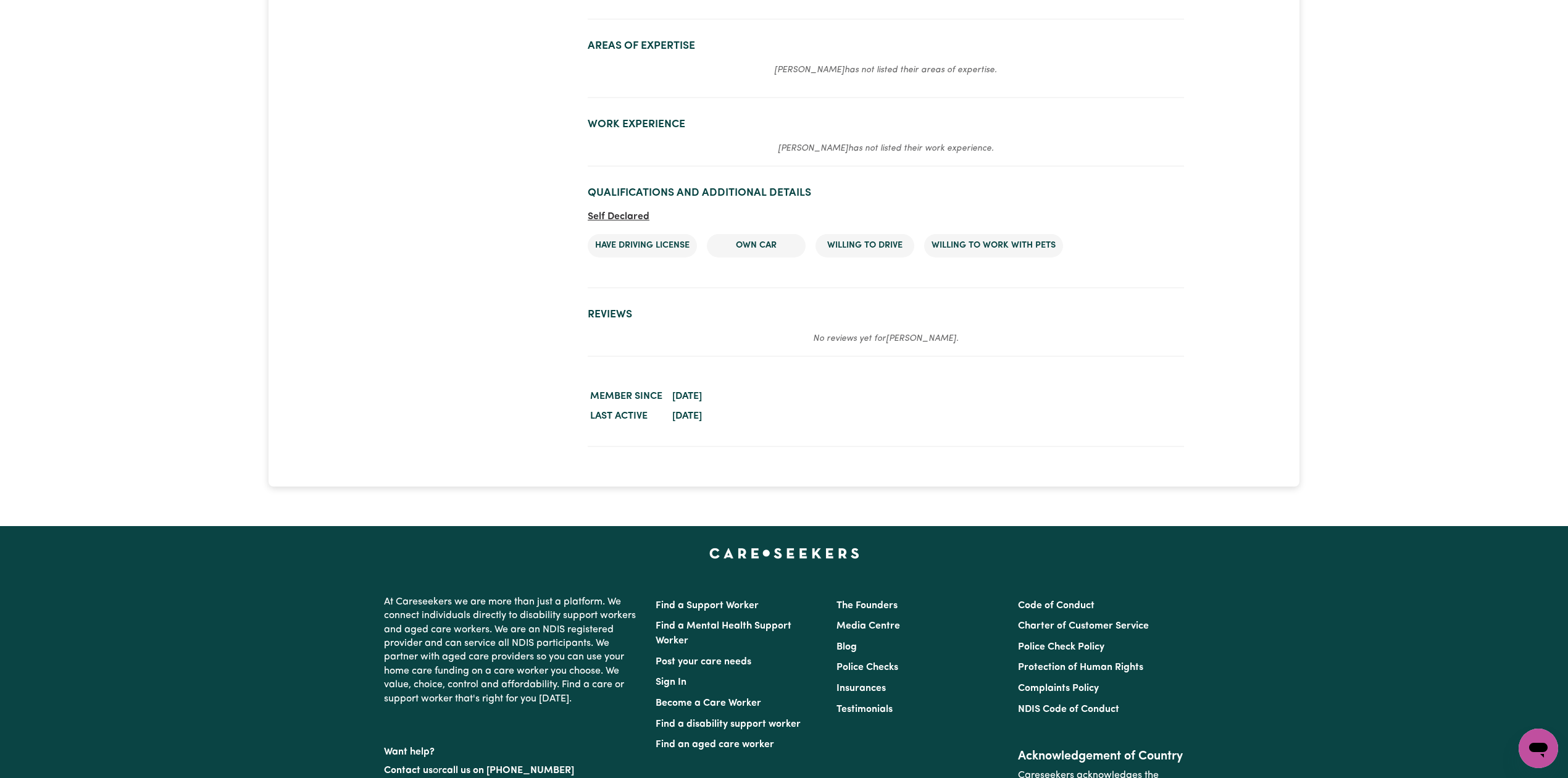
scroll to position [1297, 0]
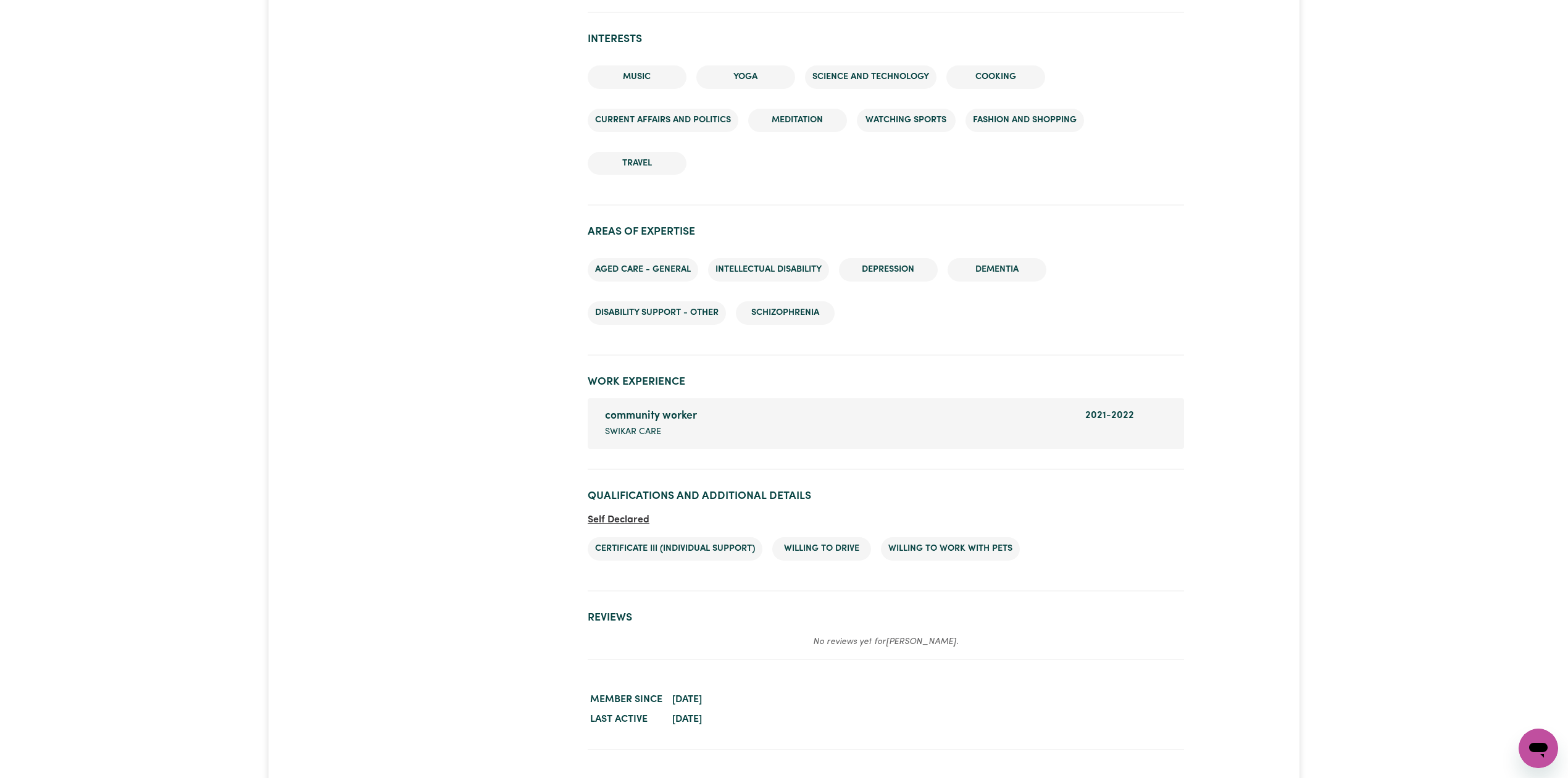
scroll to position [1429, 0]
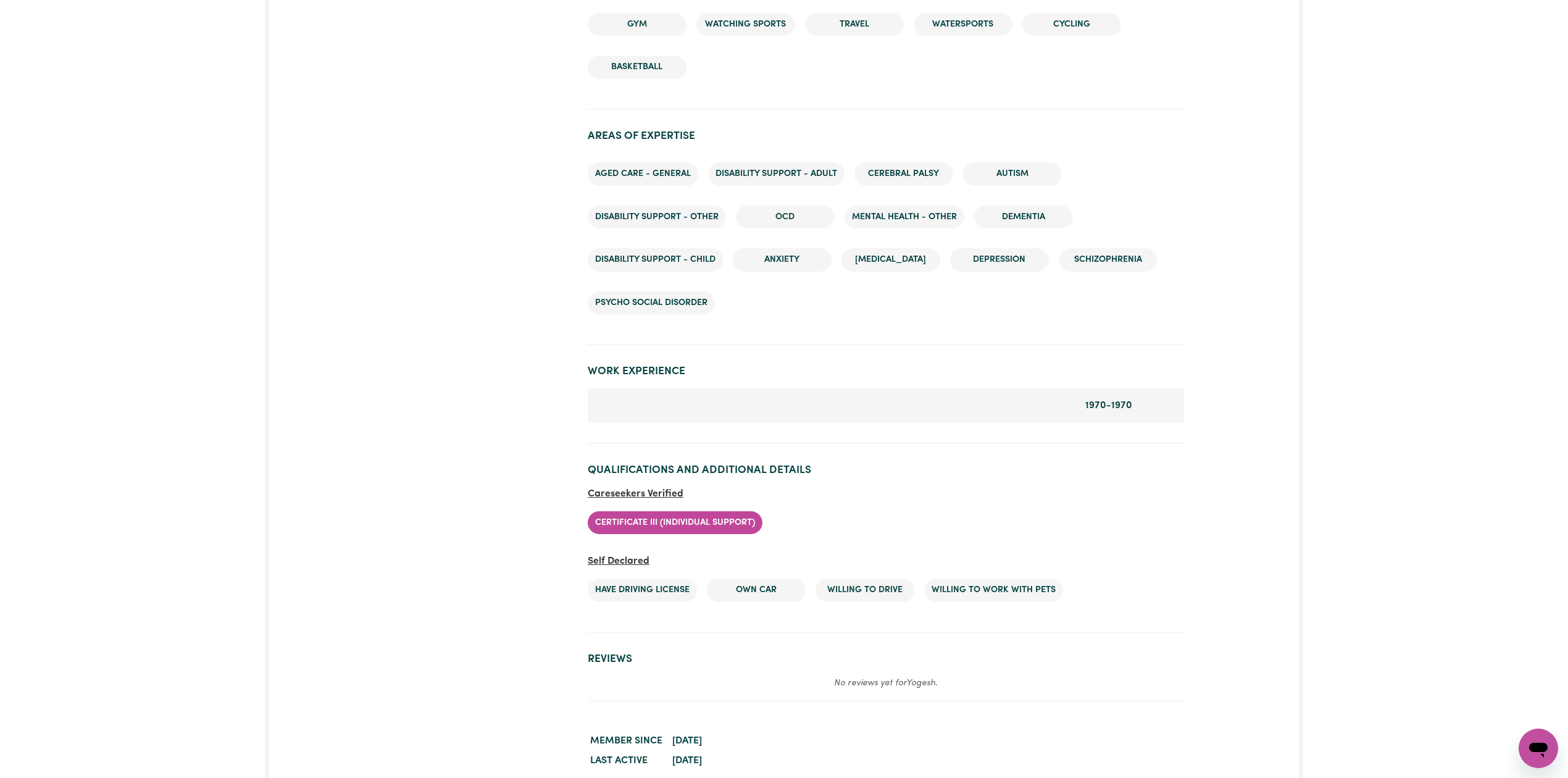
scroll to position [1811, 0]
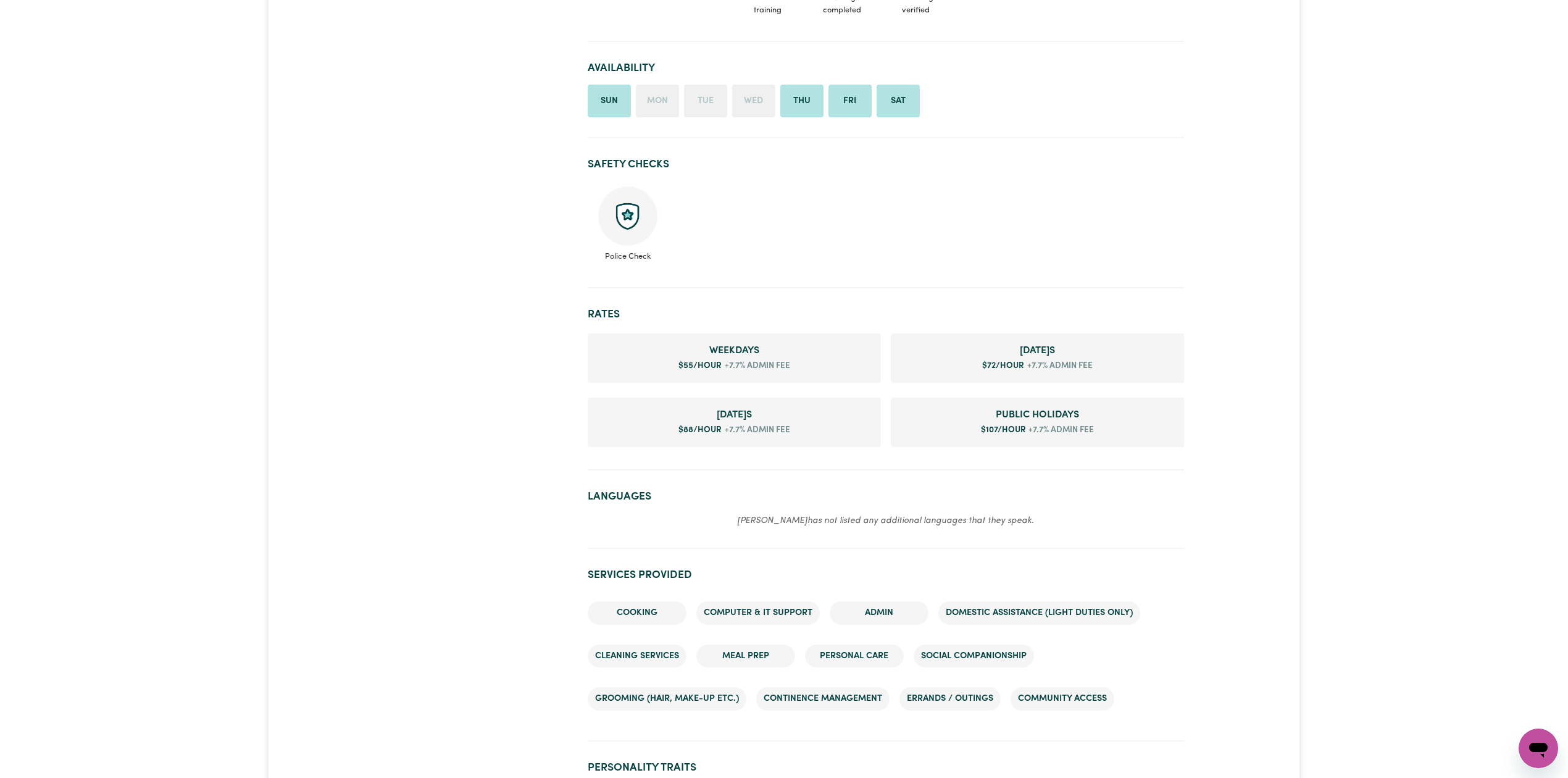
scroll to position [186, 0]
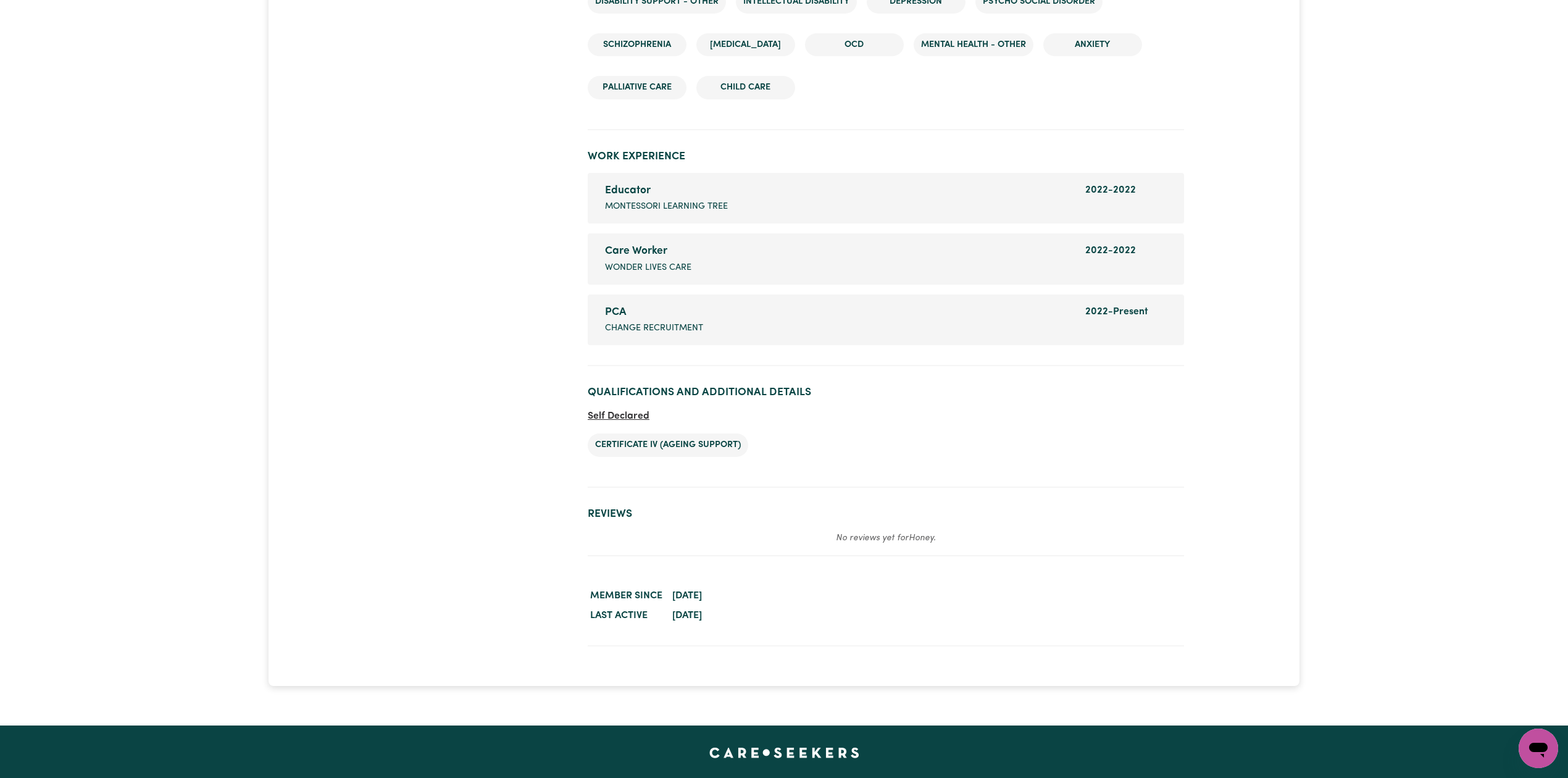
scroll to position [1823, 0]
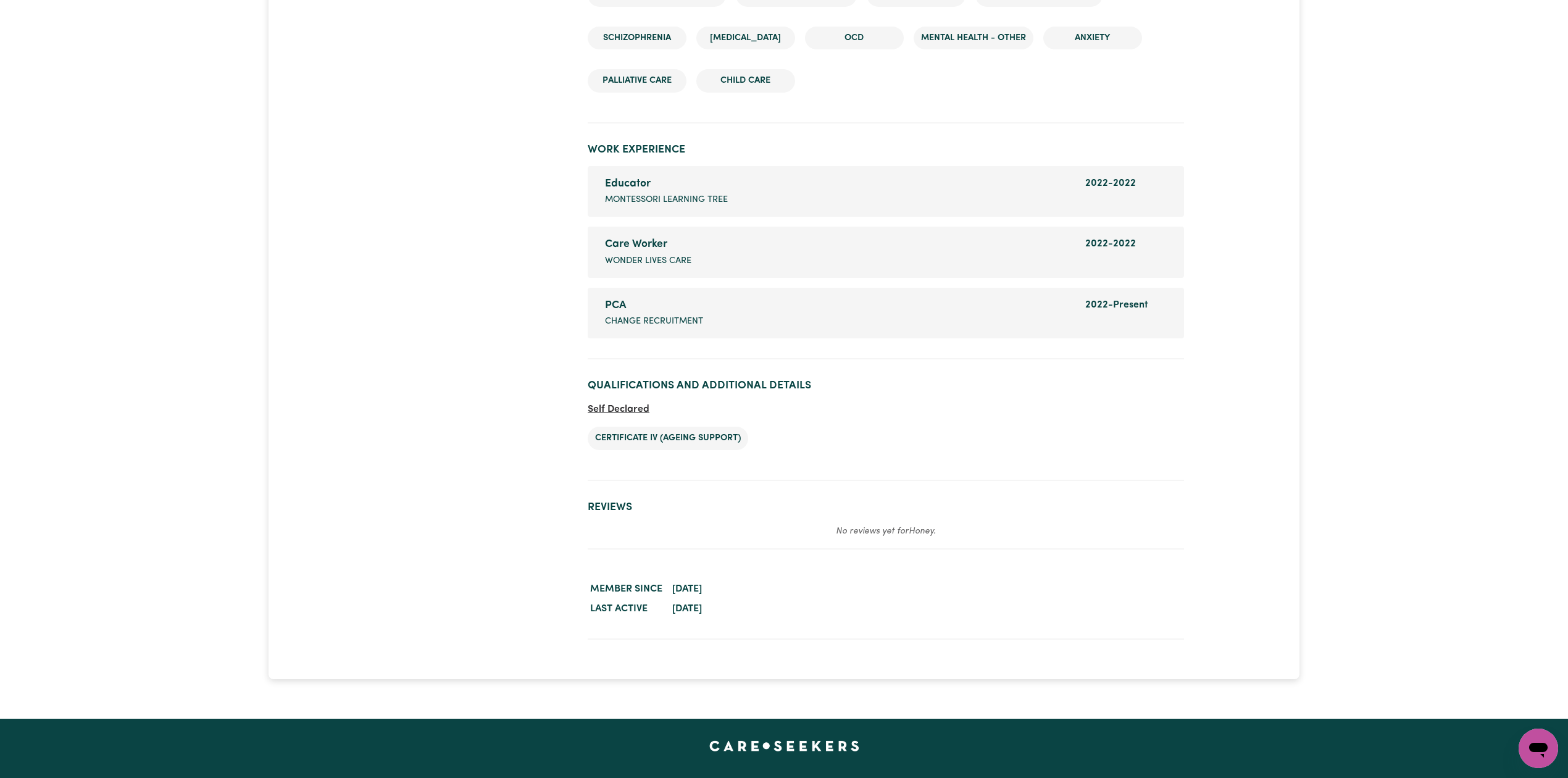
click at [875, 560] on section "Worker activity details Member since [DATE] Last active [DATE]" at bounding box center [885, 599] width 596 height 80
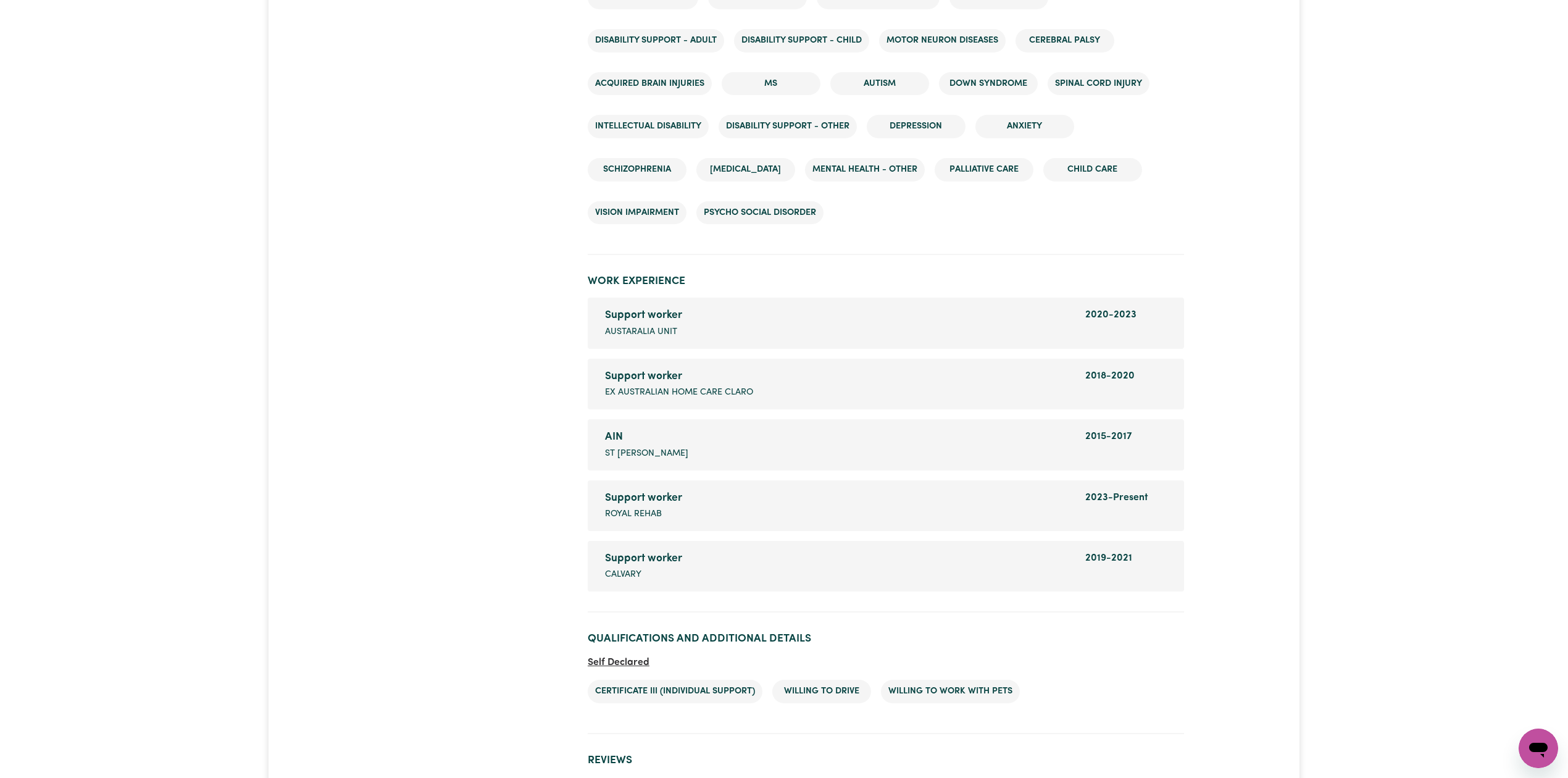
scroll to position [1794, 0]
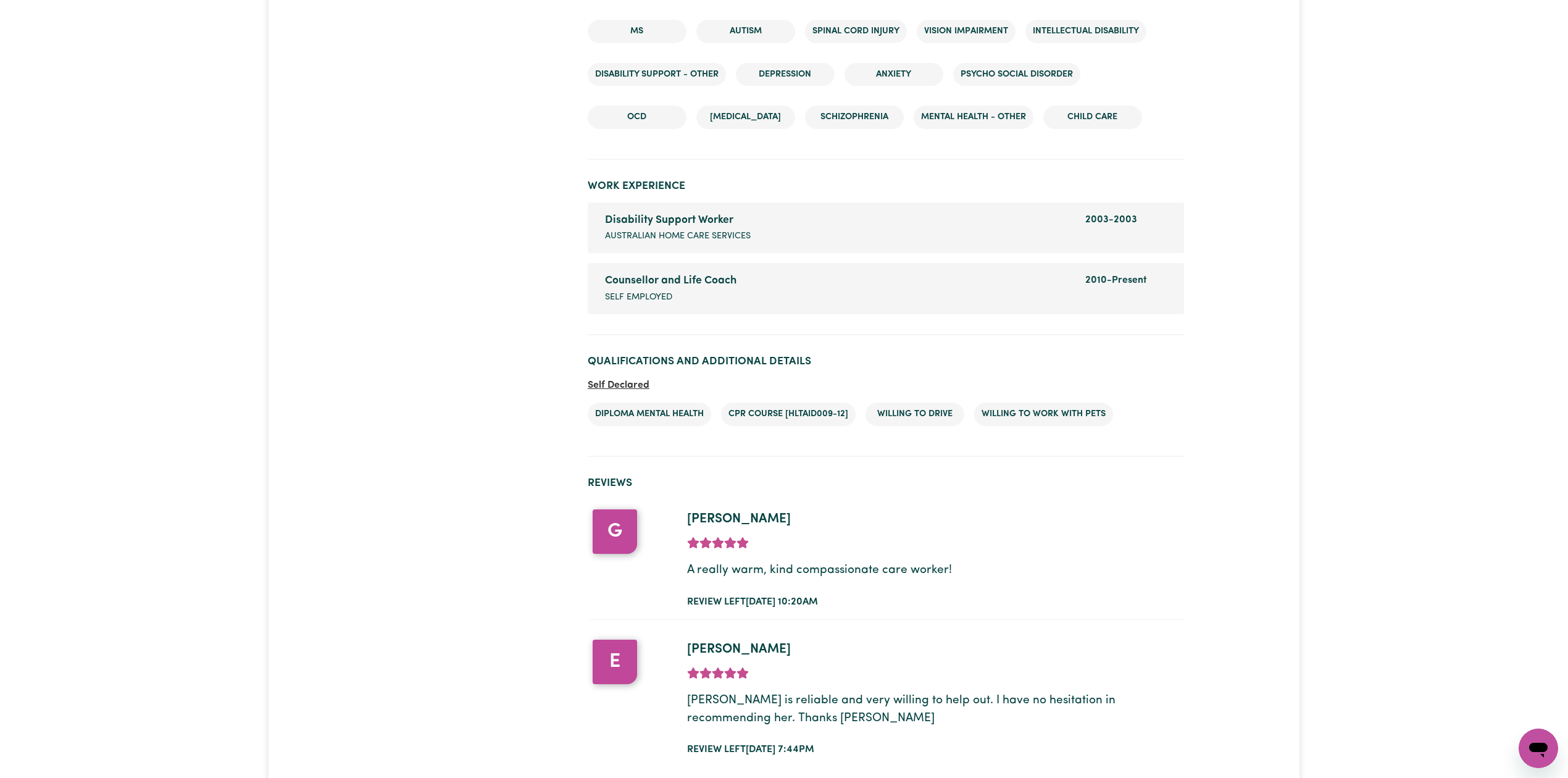
scroll to position [1774, 0]
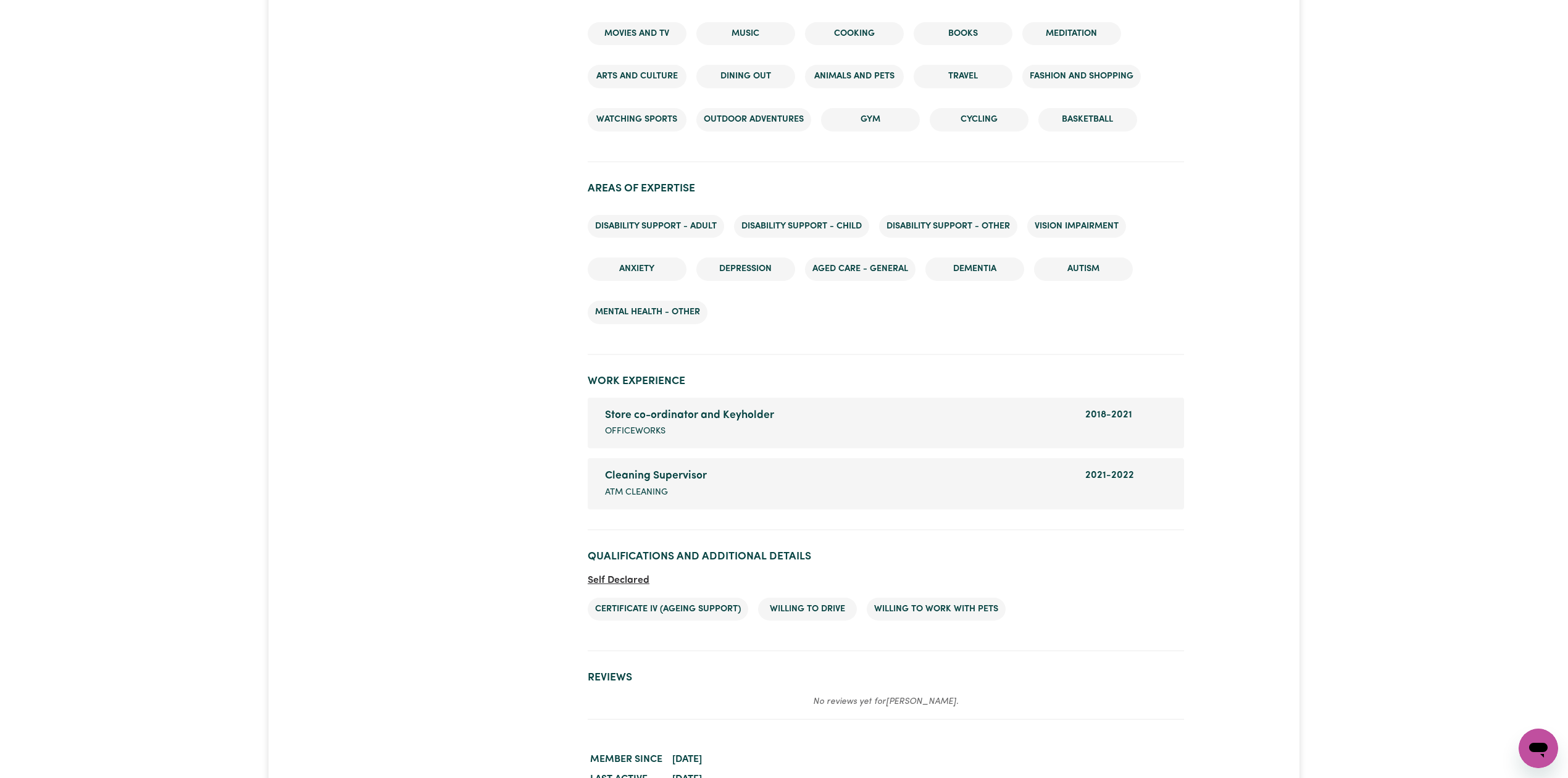
scroll to position [1508, 0]
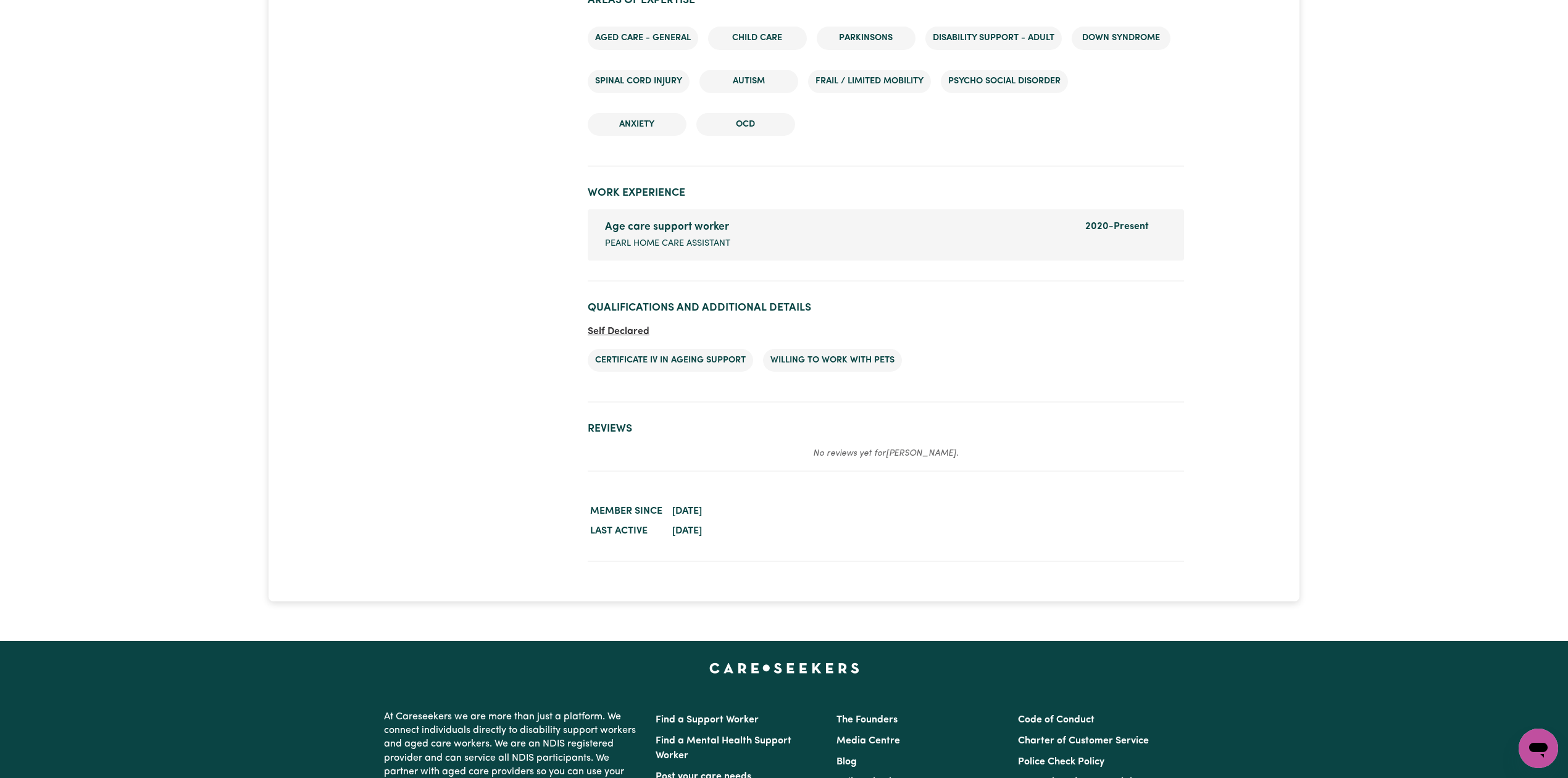
scroll to position [1743, 0]
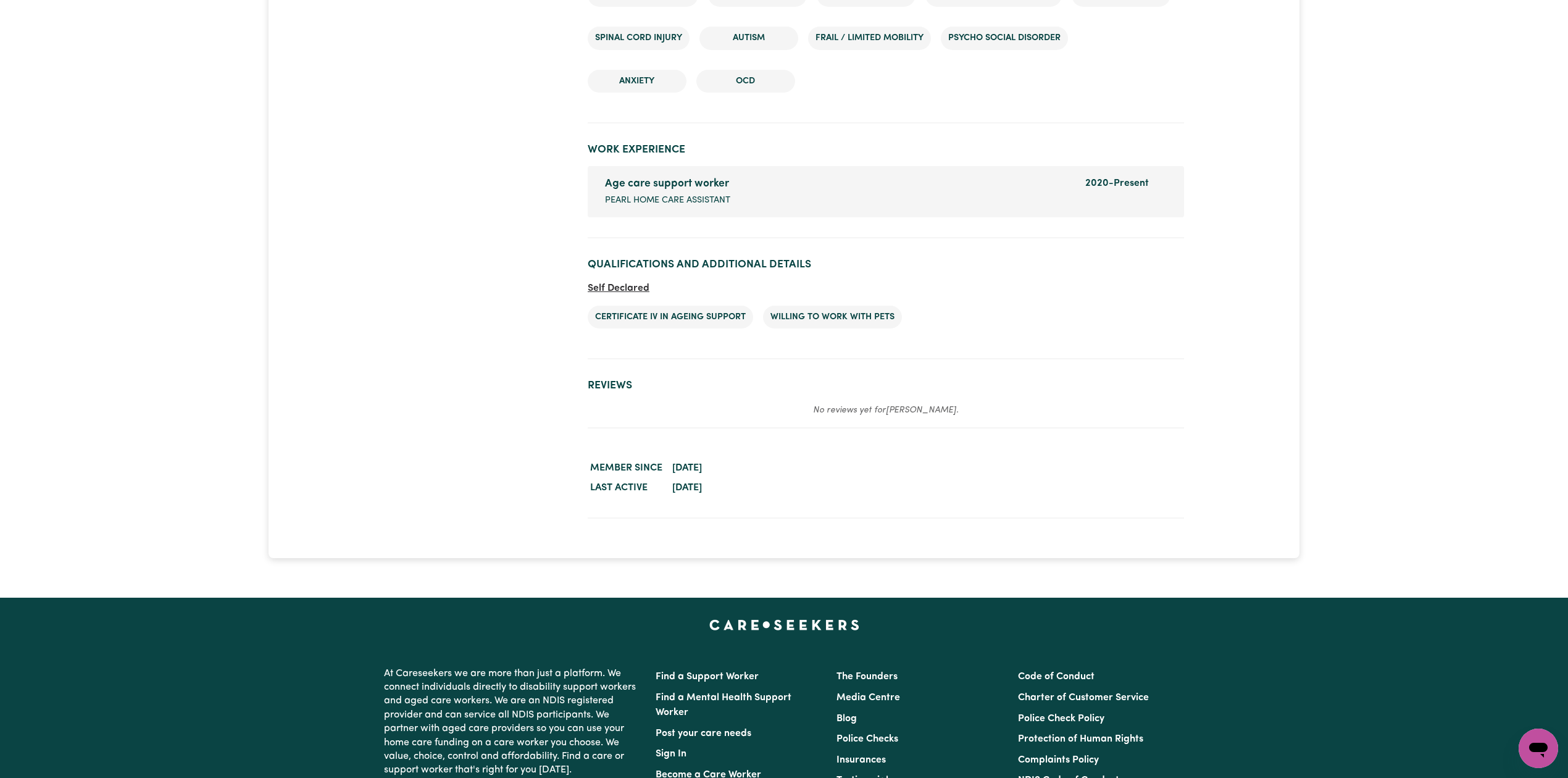
drag, startPoint x: 635, startPoint y: 423, endPoint x: 602, endPoint y: 423, distance: 33.0
click at [634, 423] on section "Reviews No reviews yet for [PERSON_NAME] ." at bounding box center [885, 398] width 596 height 58
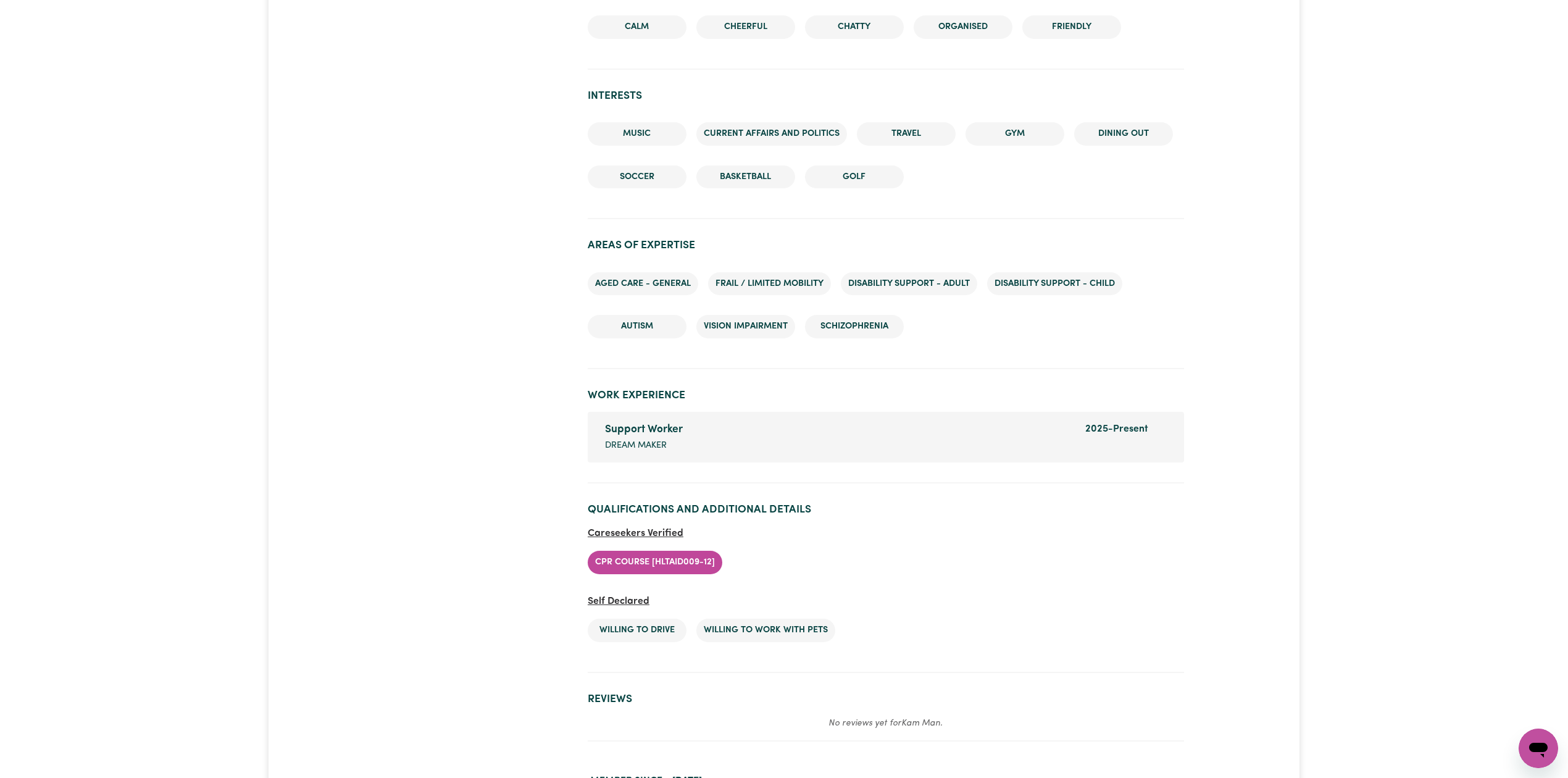
scroll to position [1553, 0]
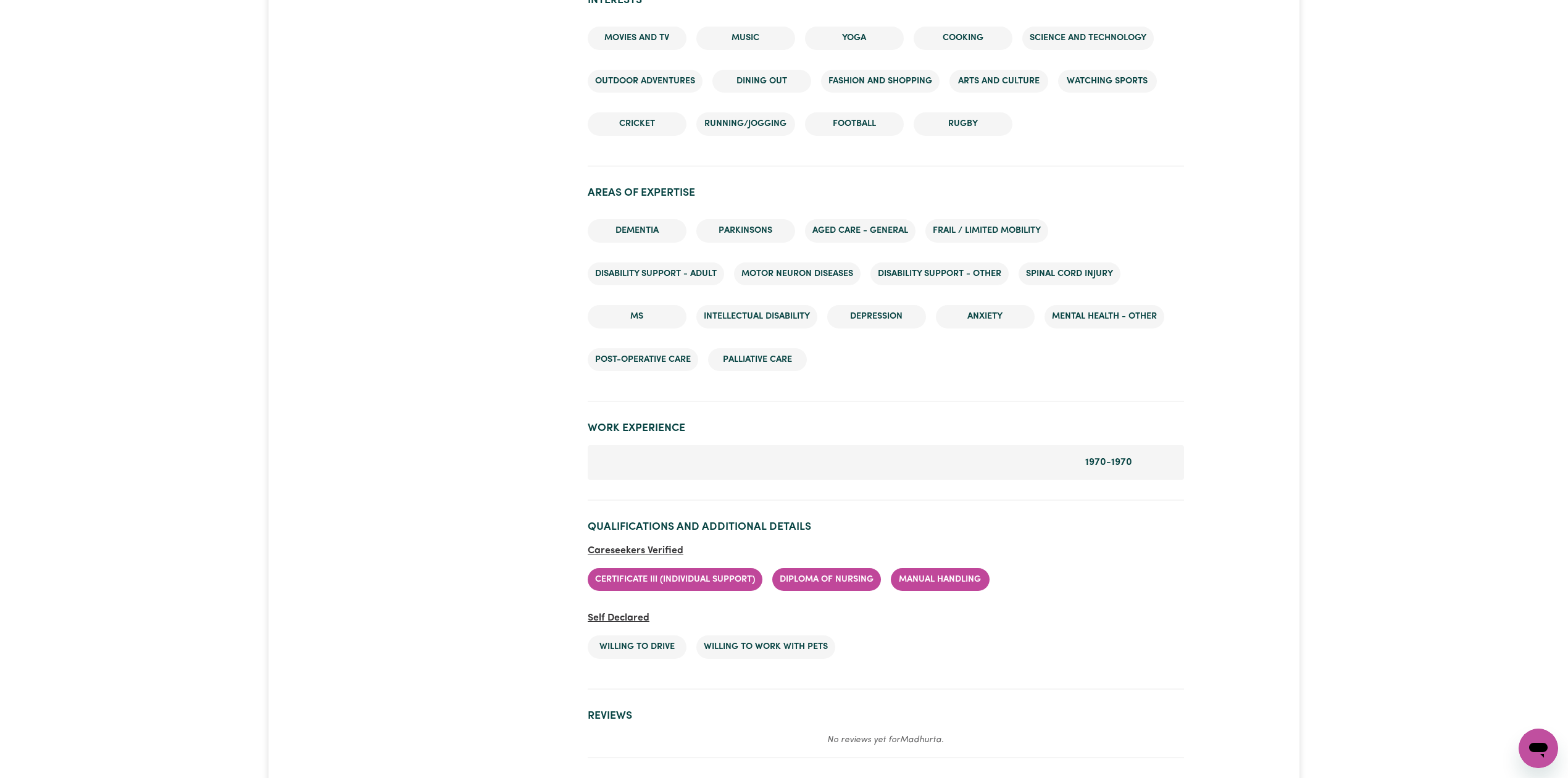
scroll to position [1688, 0]
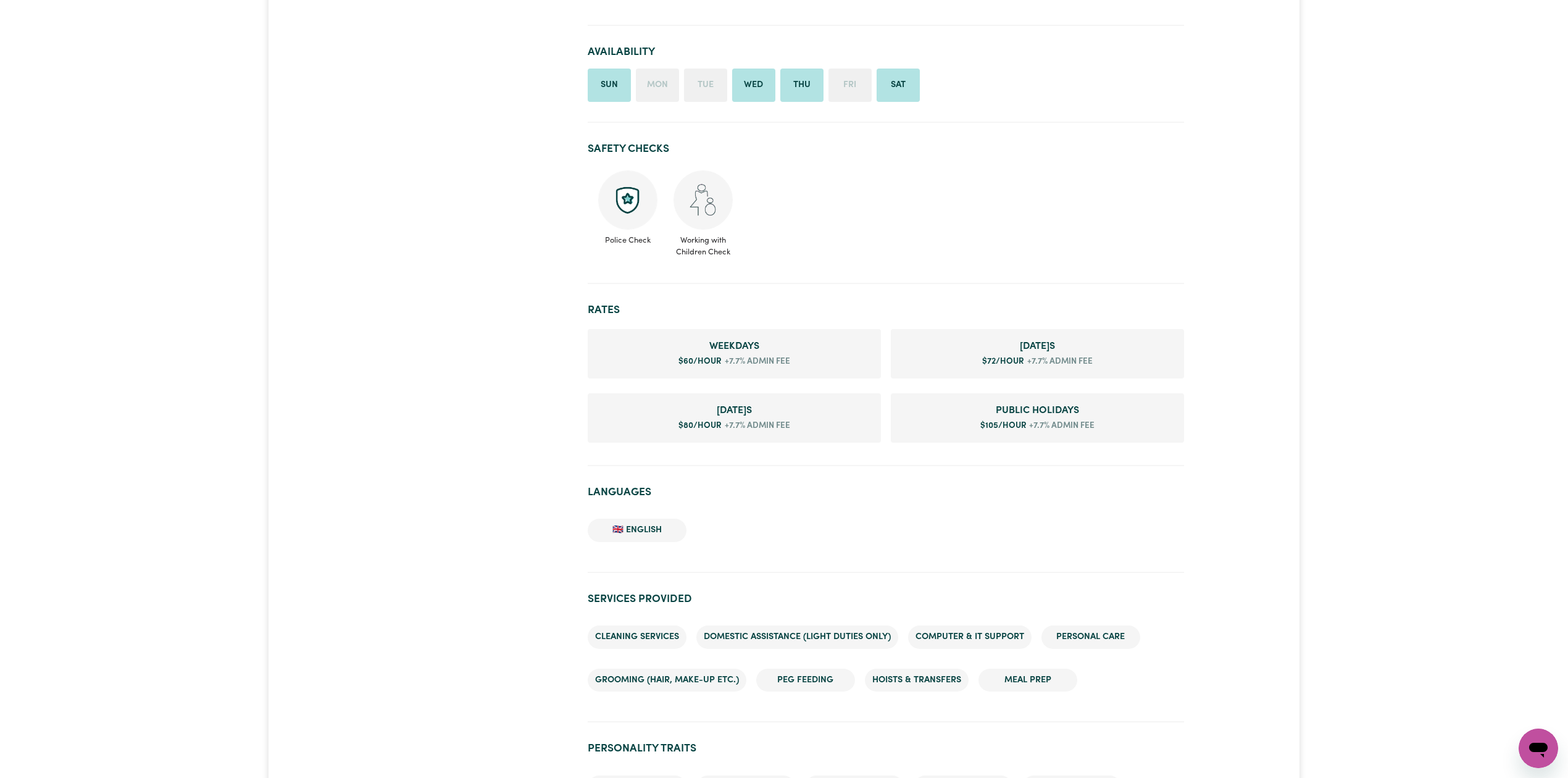
scroll to position [454, 0]
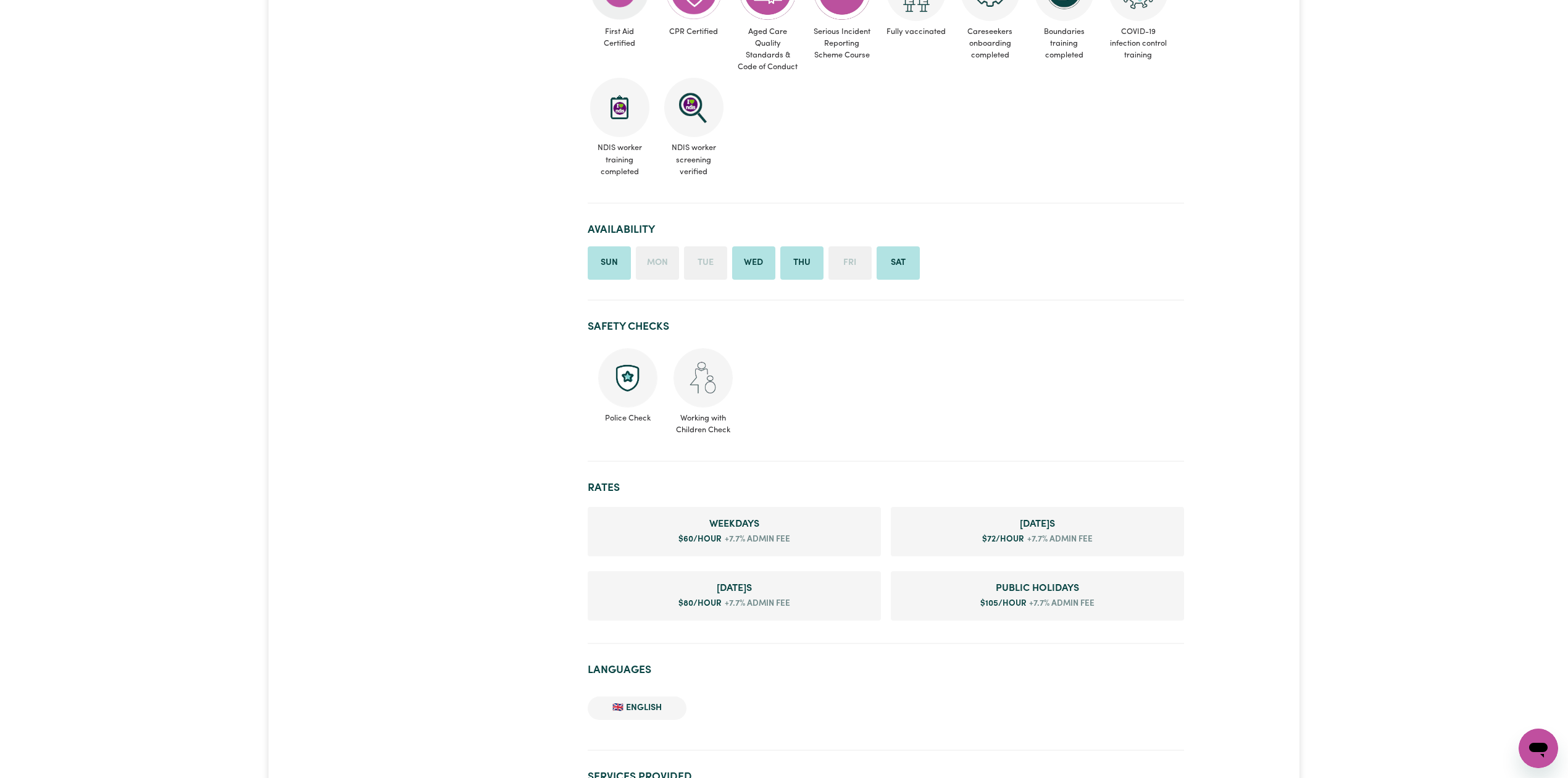
click at [403, 340] on div "#OpenForWork" at bounding box center [478, 719] width 203 height 2102
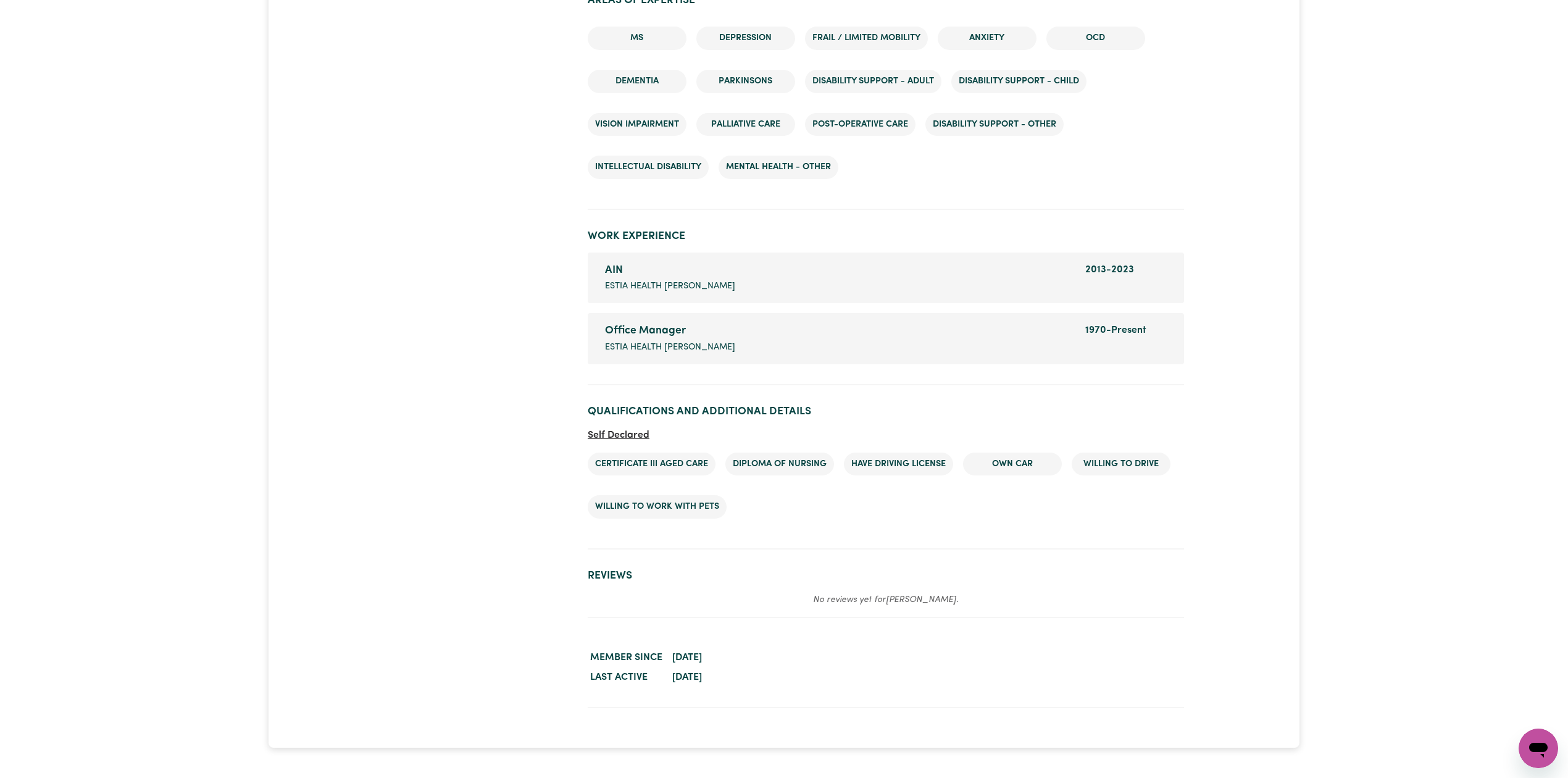
scroll to position [1530, 0]
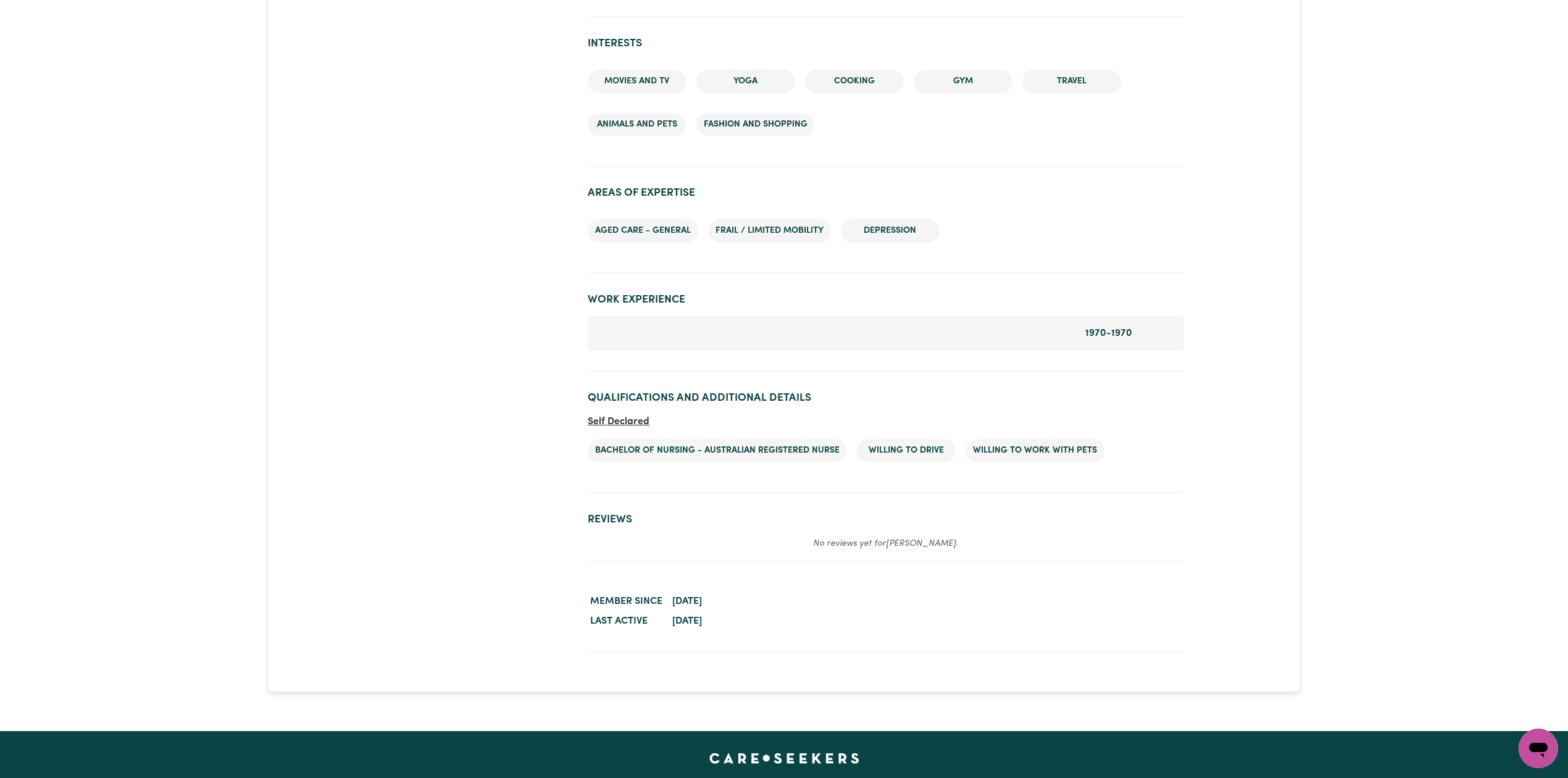
scroll to position [1431, 0]
